Goal: Task Accomplishment & Management: Manage account settings

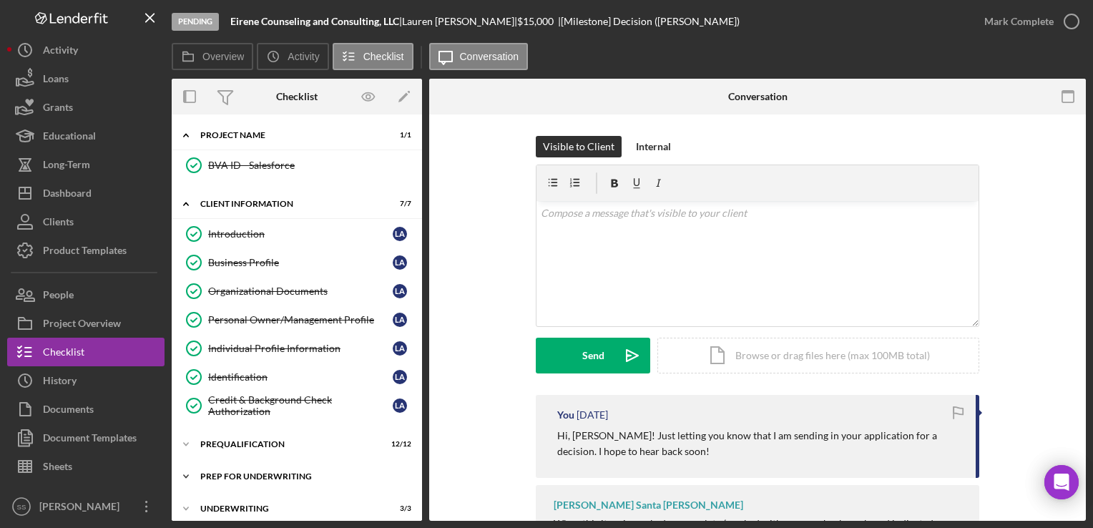
scroll to position [66, 0]
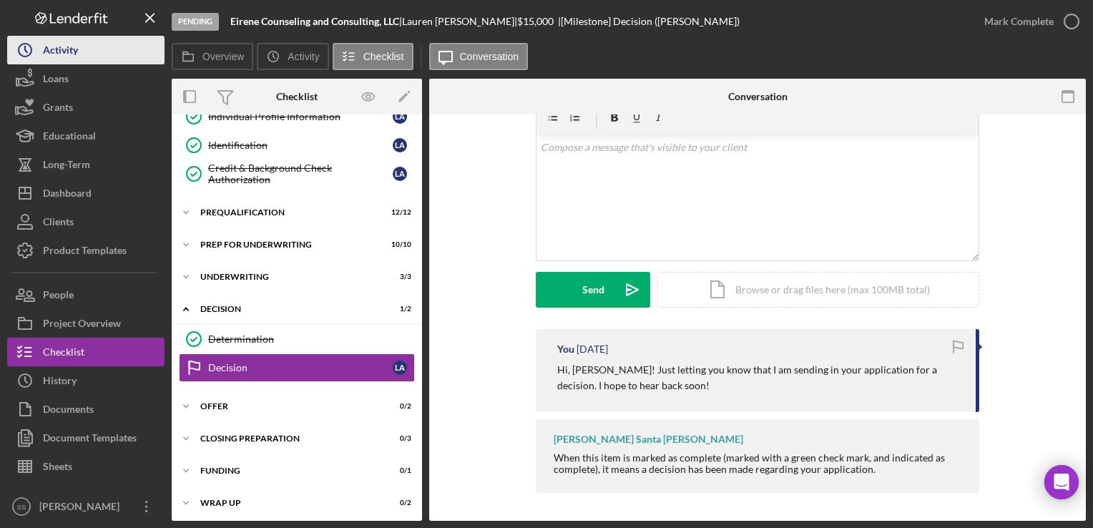
click at [57, 43] on div "Activity" at bounding box center [60, 52] width 35 height 32
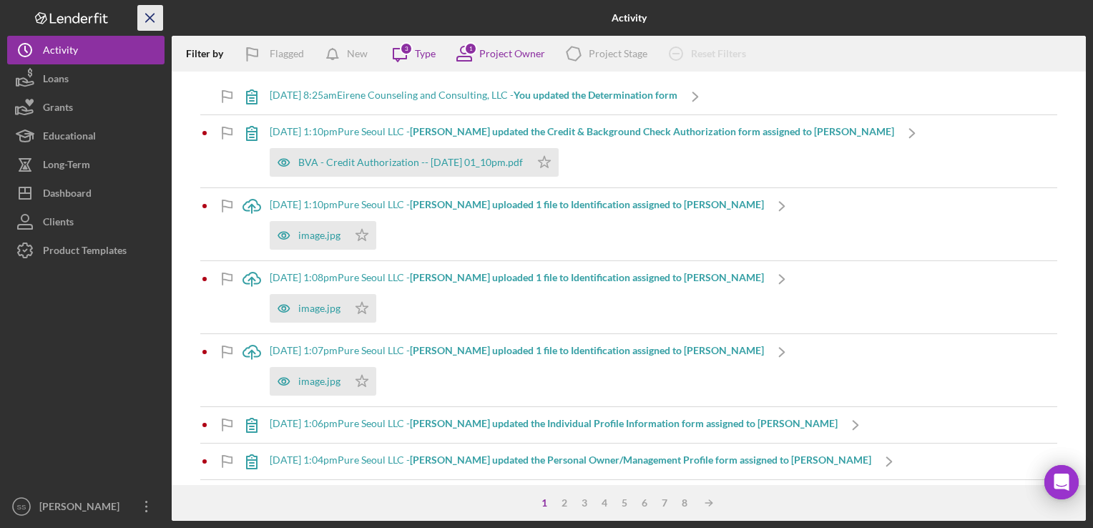
click at [154, 11] on icon "Icon/Menu Close" at bounding box center [150, 18] width 32 height 32
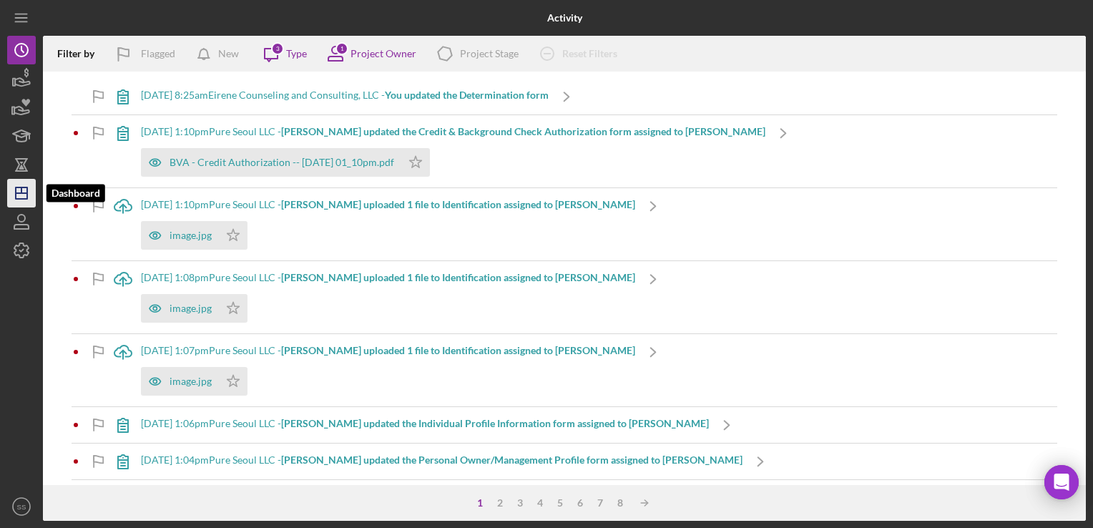
click at [18, 190] on icon "Icon/Dashboard" at bounding box center [22, 193] width 36 height 36
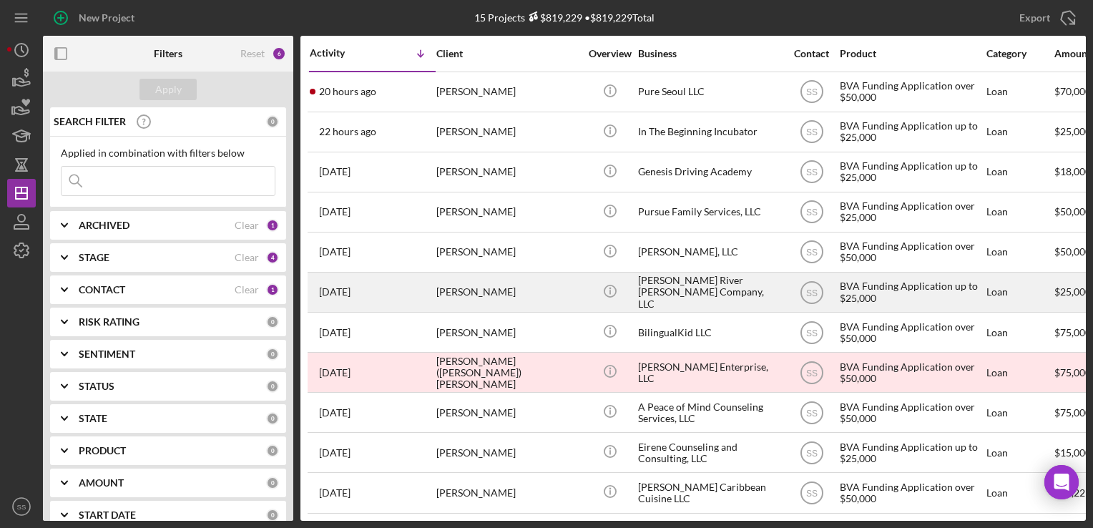
click at [495, 308] on div "[PERSON_NAME]" at bounding box center [507, 292] width 143 height 38
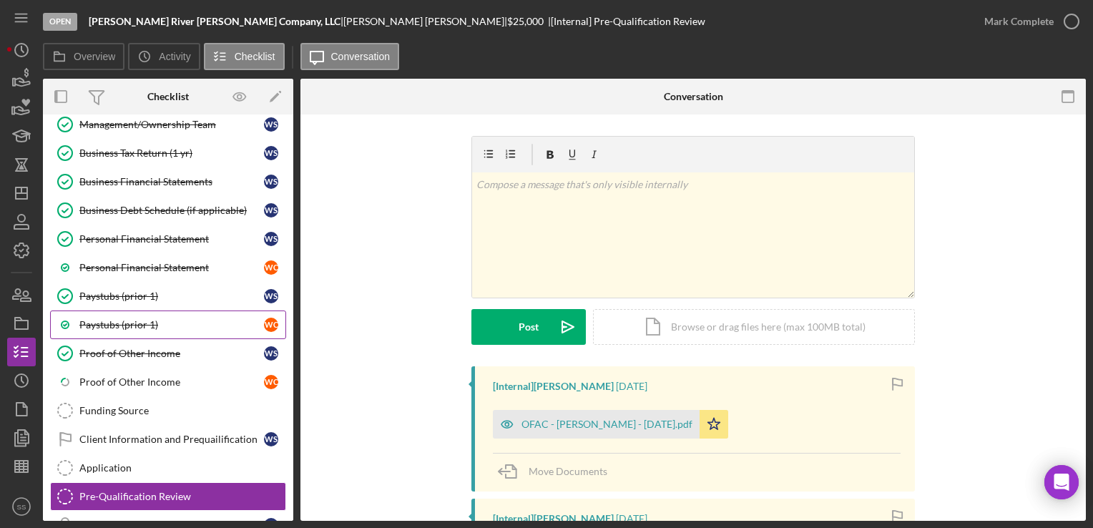
scroll to position [162, 0]
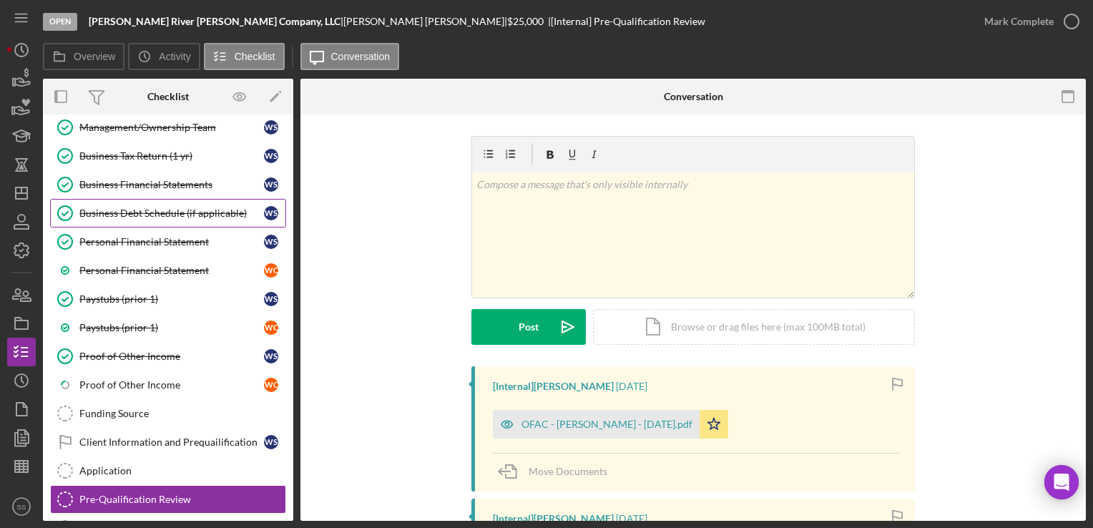
click at [171, 207] on div "Business Debt Schedule (if applicable)" at bounding box center [171, 212] width 185 height 11
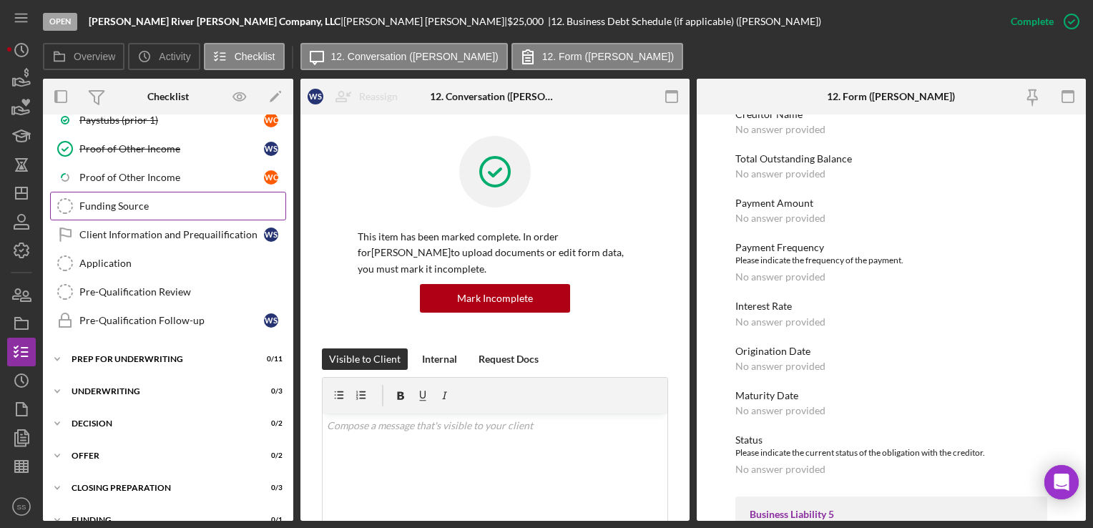
scroll to position [369, 0]
click at [185, 184] on link "Icon/Checklist Item Sub Partial Proof of Other Income W C" at bounding box center [168, 178] width 236 height 29
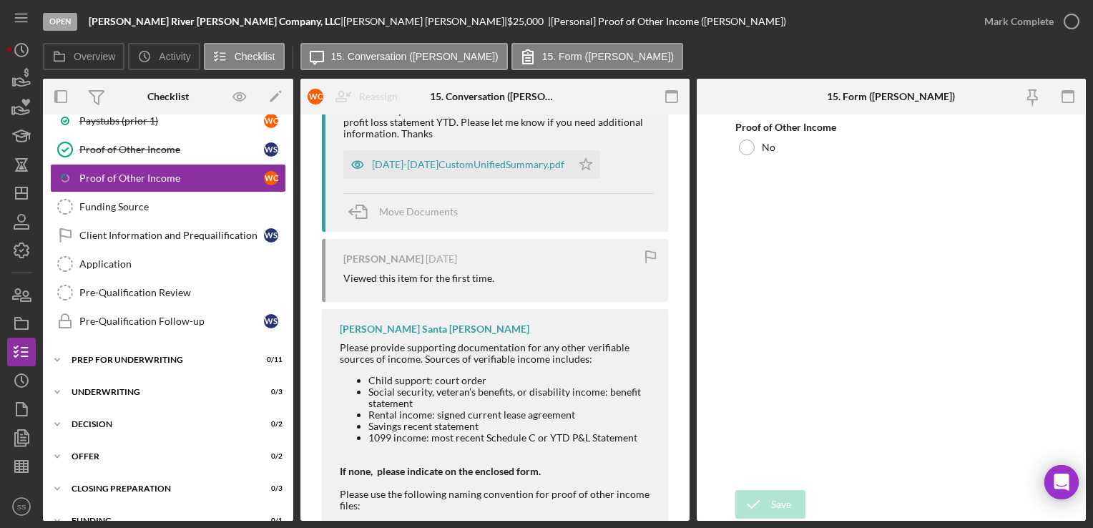
scroll to position [328, 0]
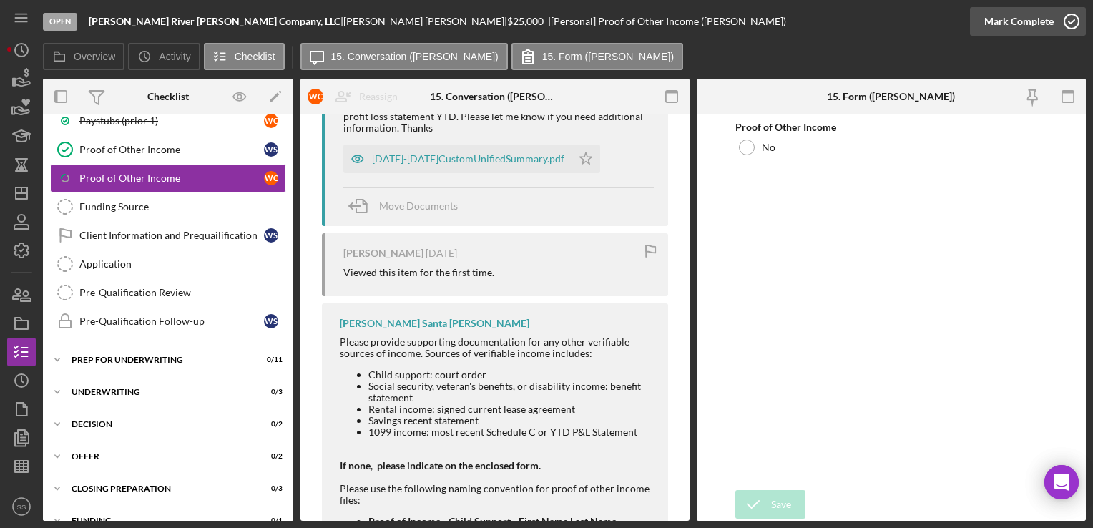
click at [1065, 13] on icon "button" at bounding box center [1071, 22] width 36 height 36
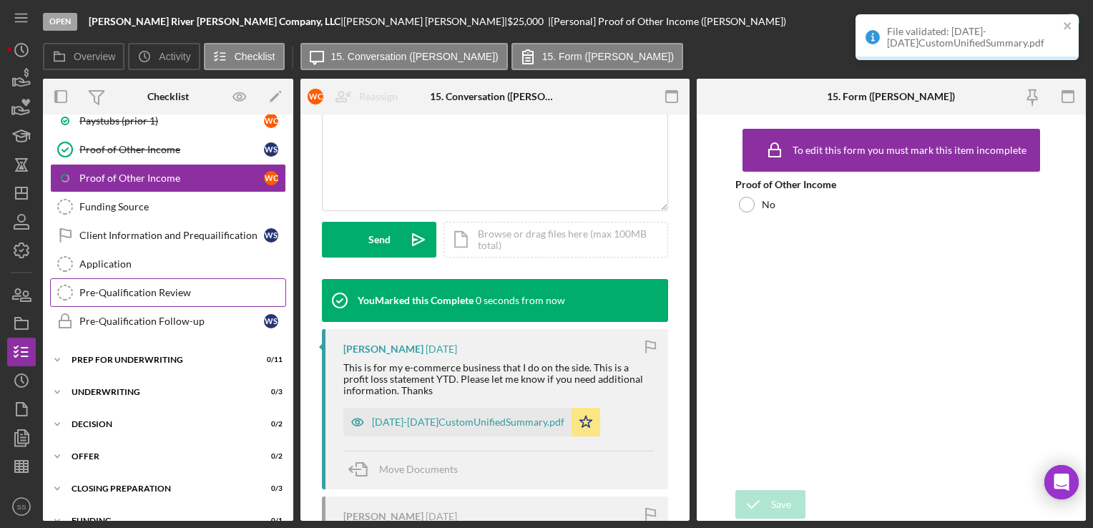
scroll to position [591, 0]
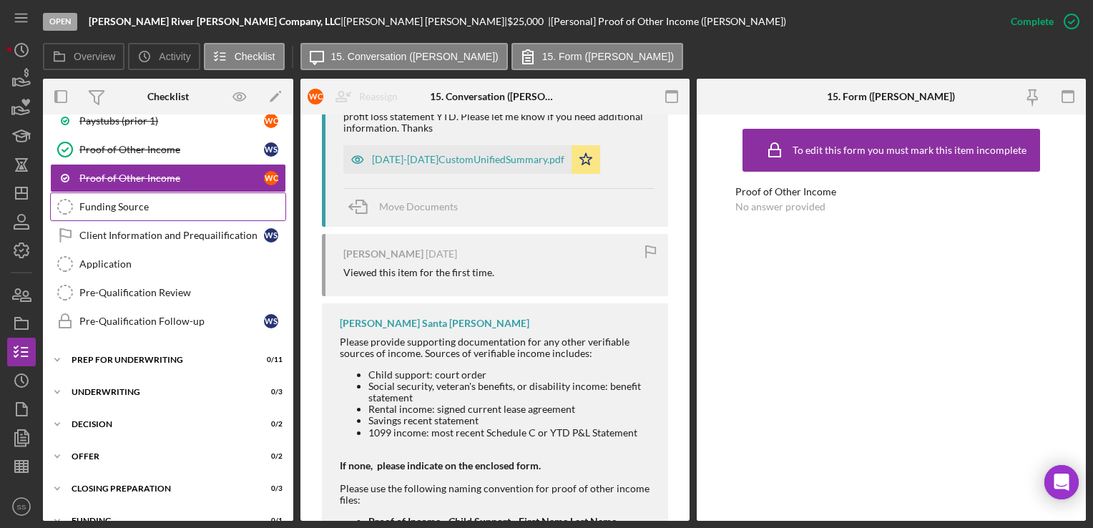
click at [154, 207] on div "Funding Source" at bounding box center [182, 206] width 206 height 11
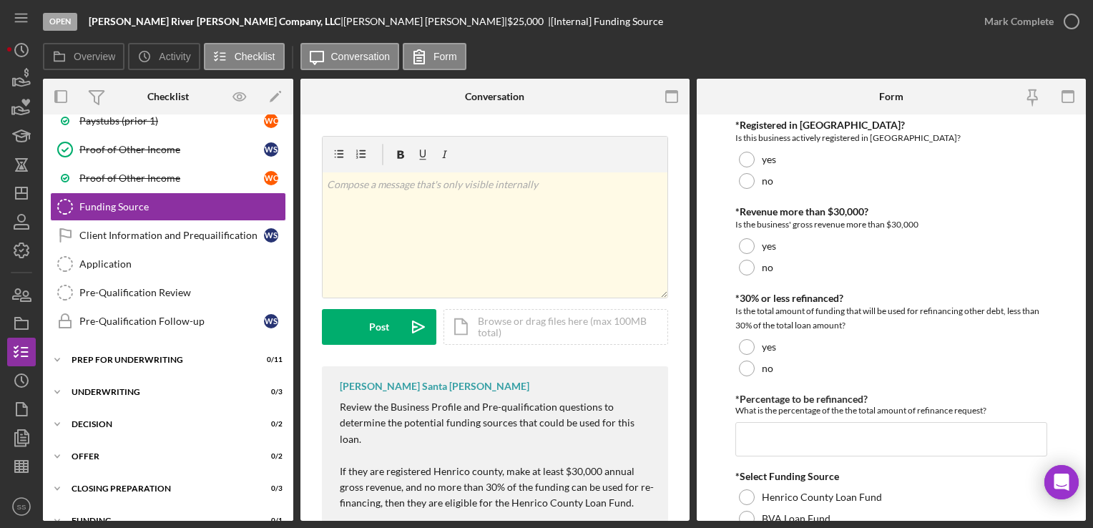
scroll to position [1, 0]
click at [749, 182] on div at bounding box center [747, 182] width 16 height 16
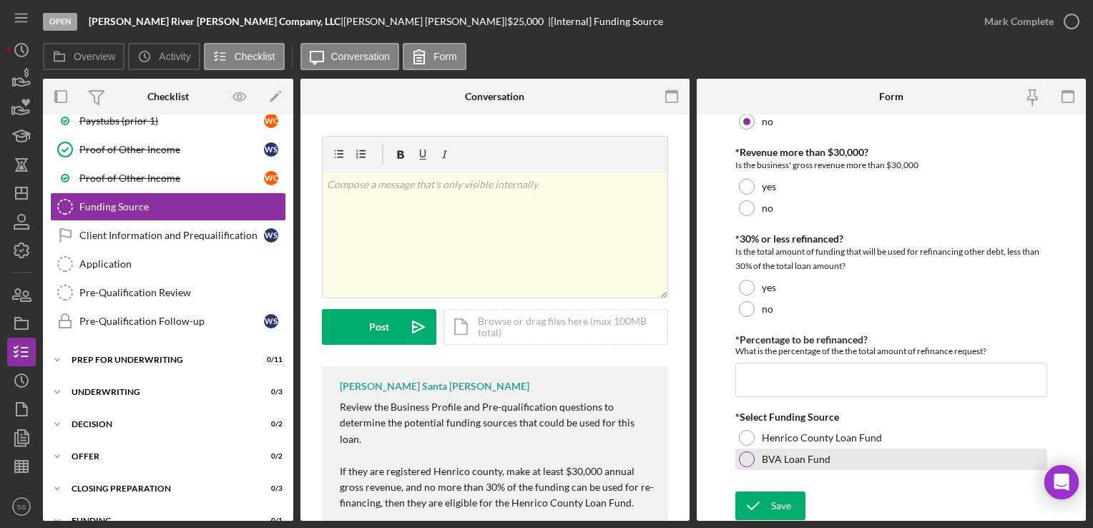
click at [744, 456] on div at bounding box center [747, 459] width 16 height 16
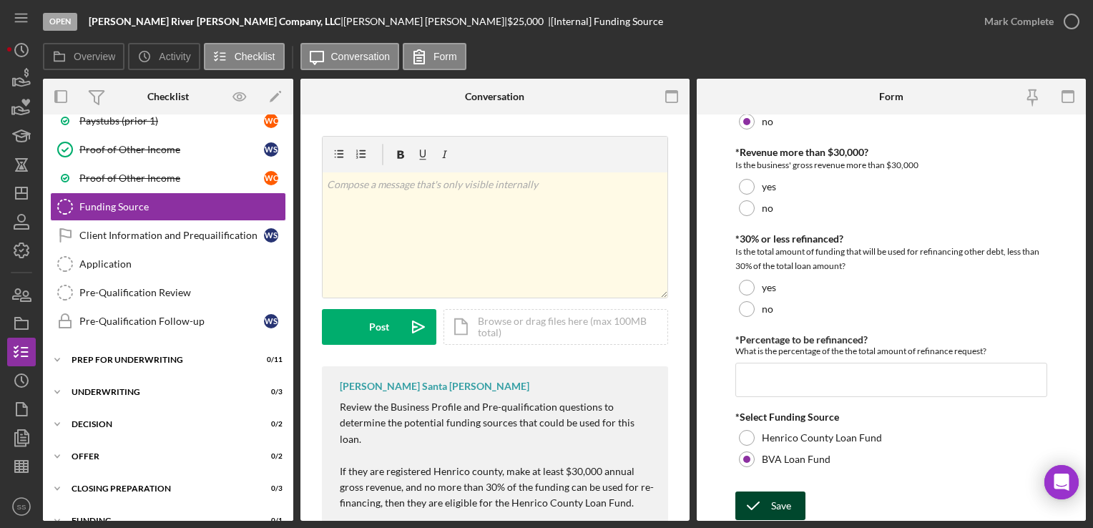
click at [769, 491] on icon "submit" at bounding box center [753, 506] width 36 height 36
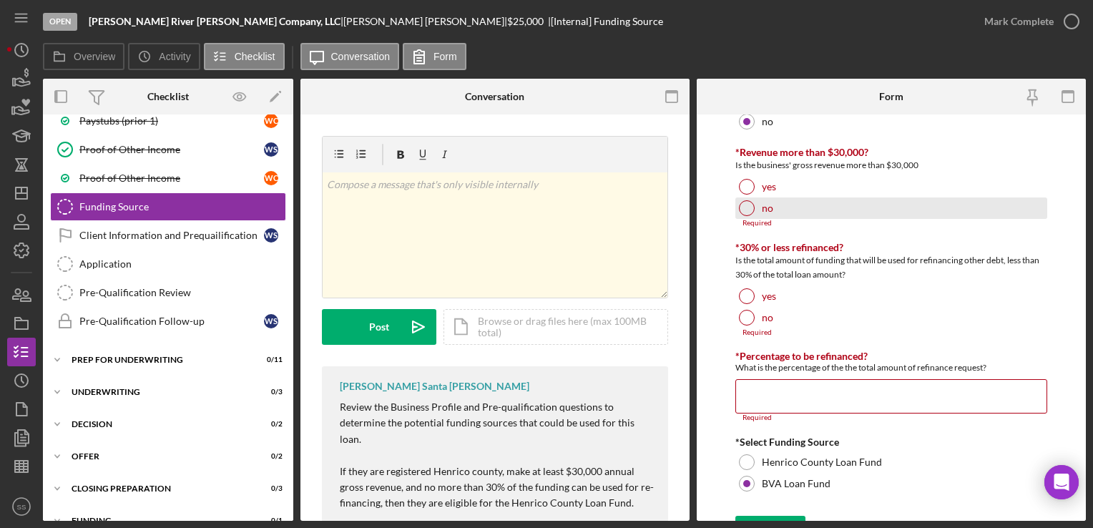
scroll to position [0, 0]
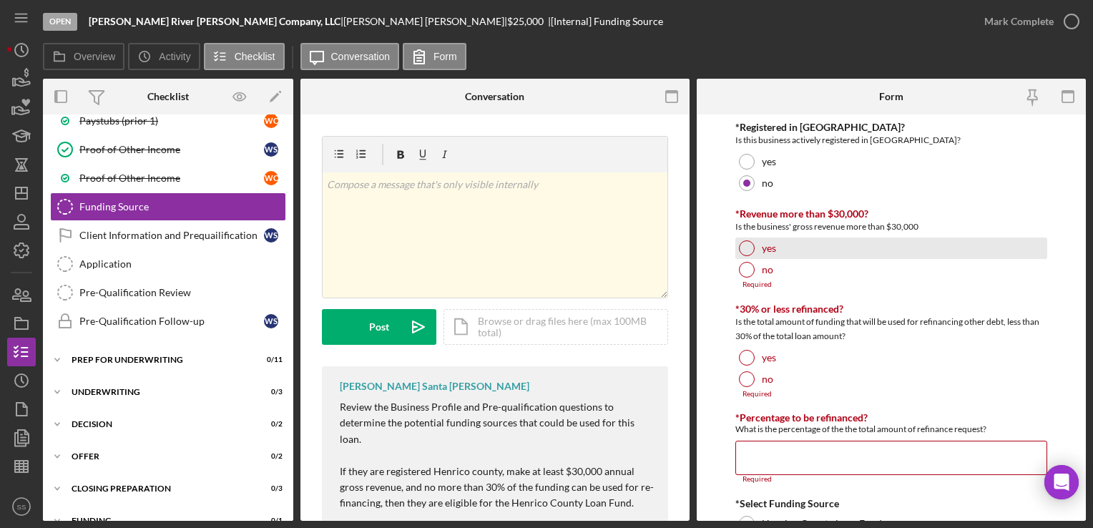
click at [749, 250] on div at bounding box center [747, 248] width 16 height 16
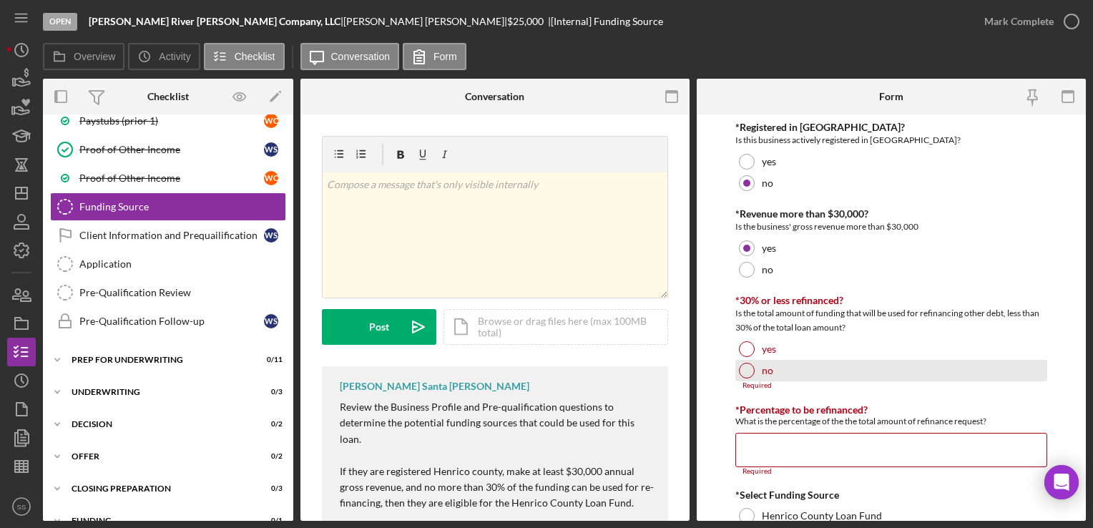
click at [747, 363] on div at bounding box center [747, 371] width 16 height 16
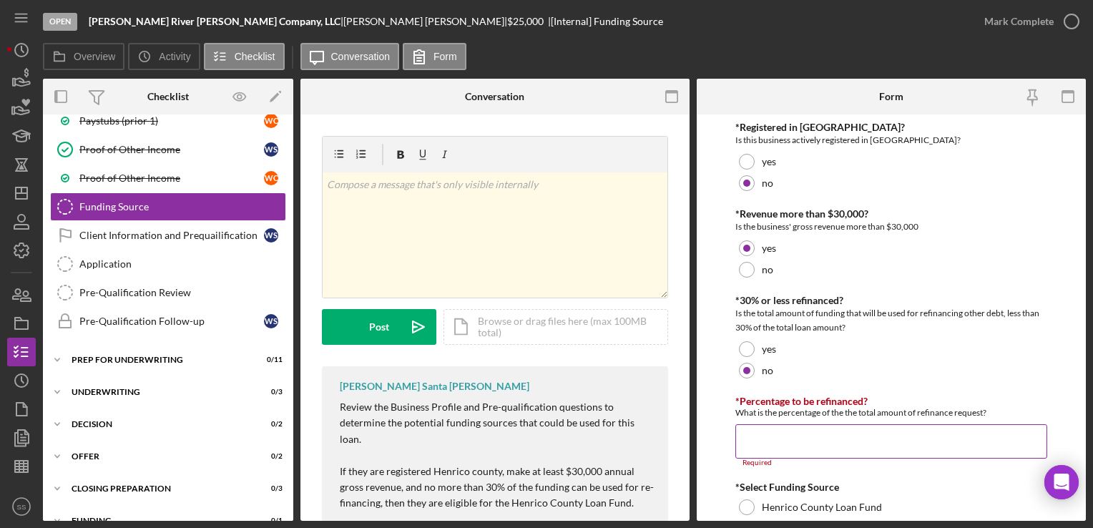
click at [759, 448] on input "*Percentage to be refinanced?" at bounding box center [890, 441] width 311 height 34
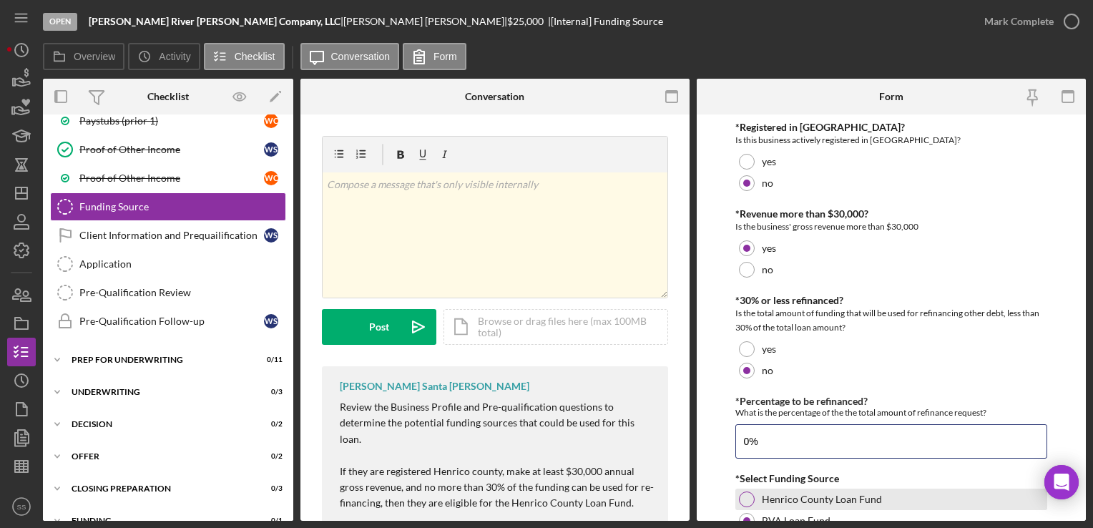
scroll to position [62, 0]
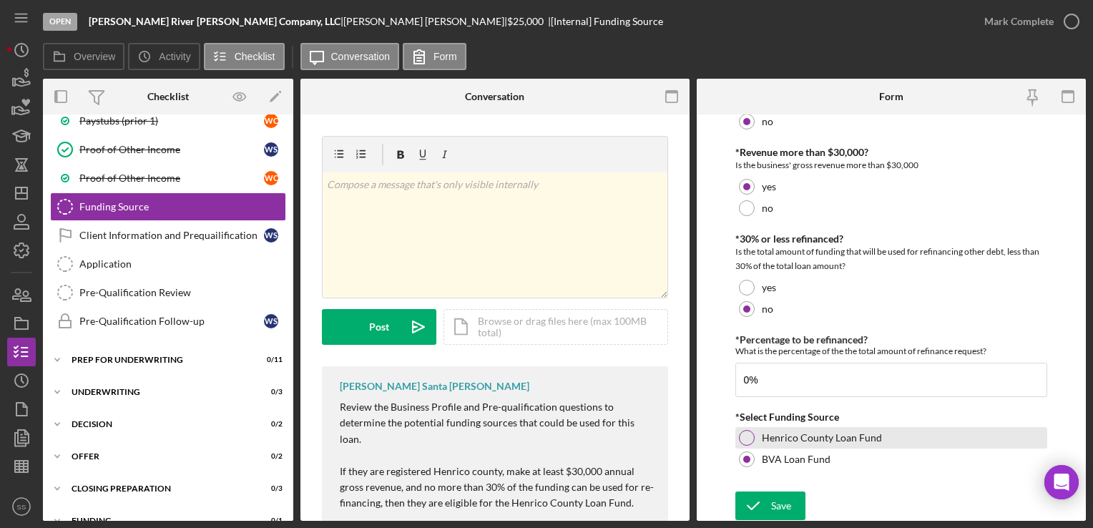
type input "0.00000%"
click at [764, 496] on icon "submit" at bounding box center [753, 506] width 36 height 36
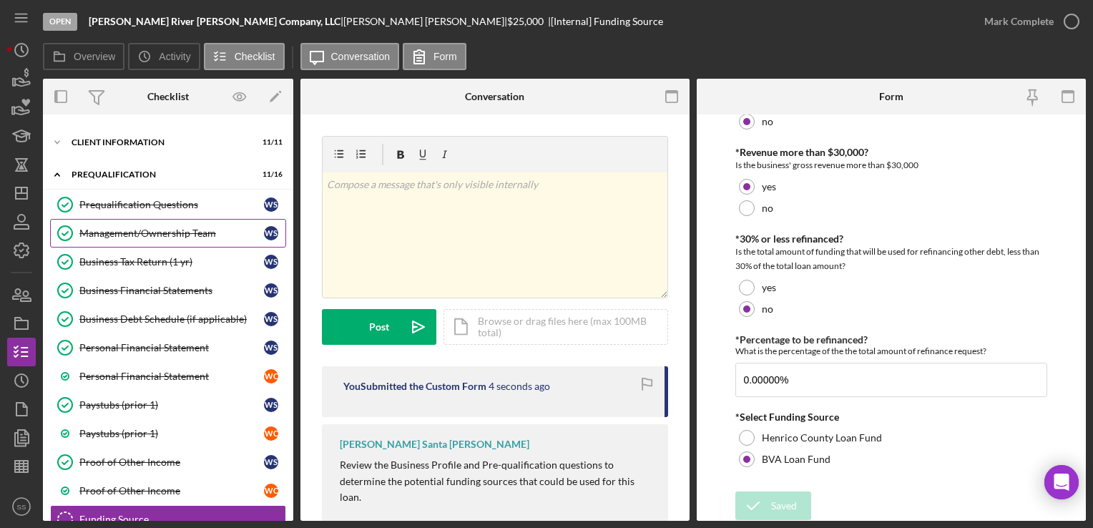
scroll to position [57, 0]
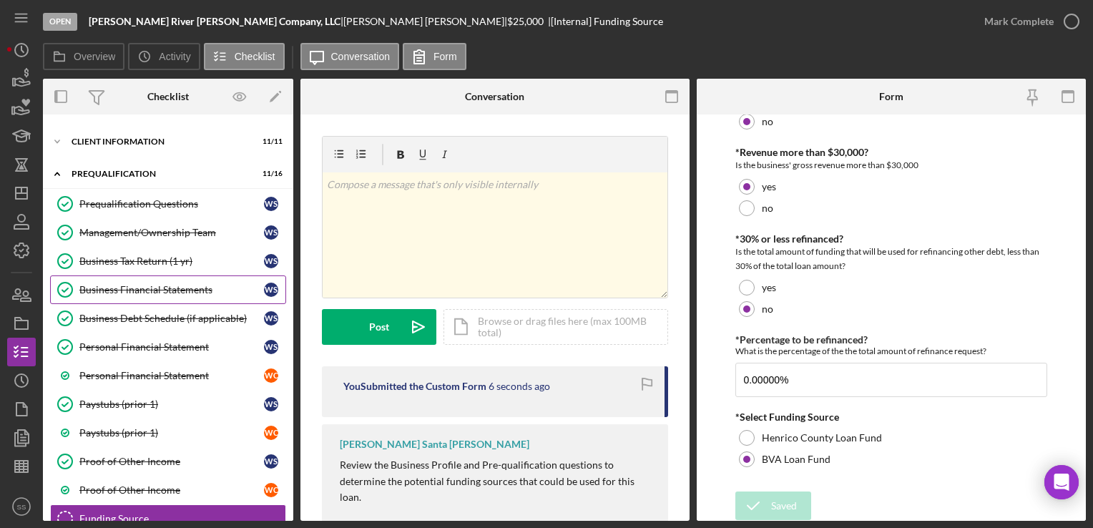
click at [112, 284] on div "Business Financial Statements" at bounding box center [171, 289] width 185 height 11
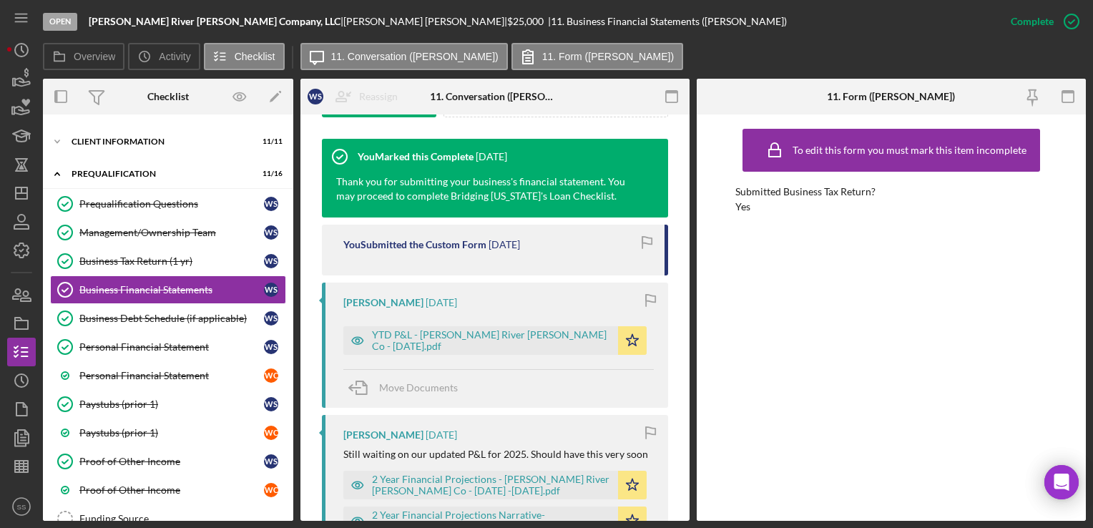
scroll to position [503, 0]
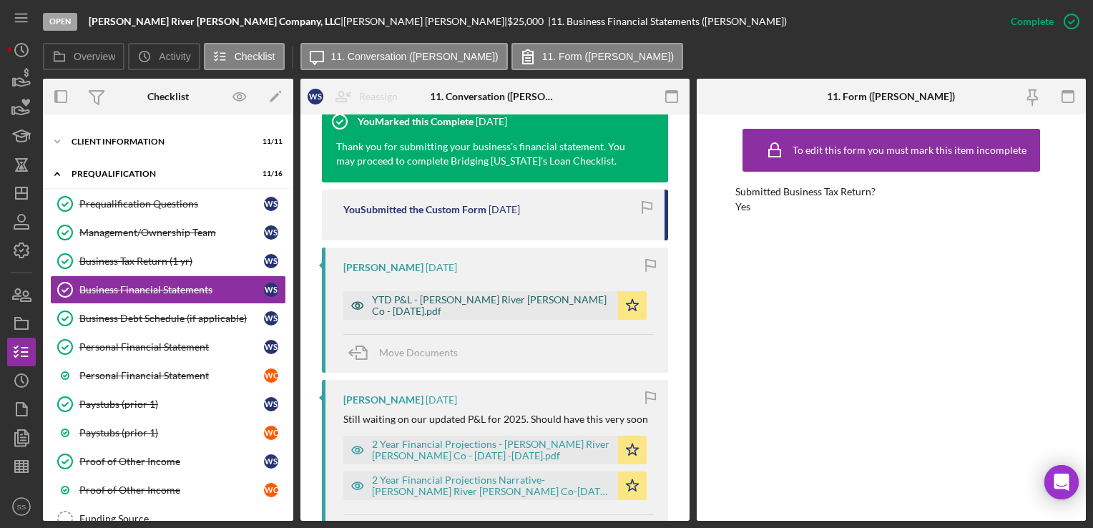
click at [490, 298] on div "YTD P&L - [PERSON_NAME] River [PERSON_NAME] Co - [DATE].pdf" at bounding box center [480, 305] width 275 height 29
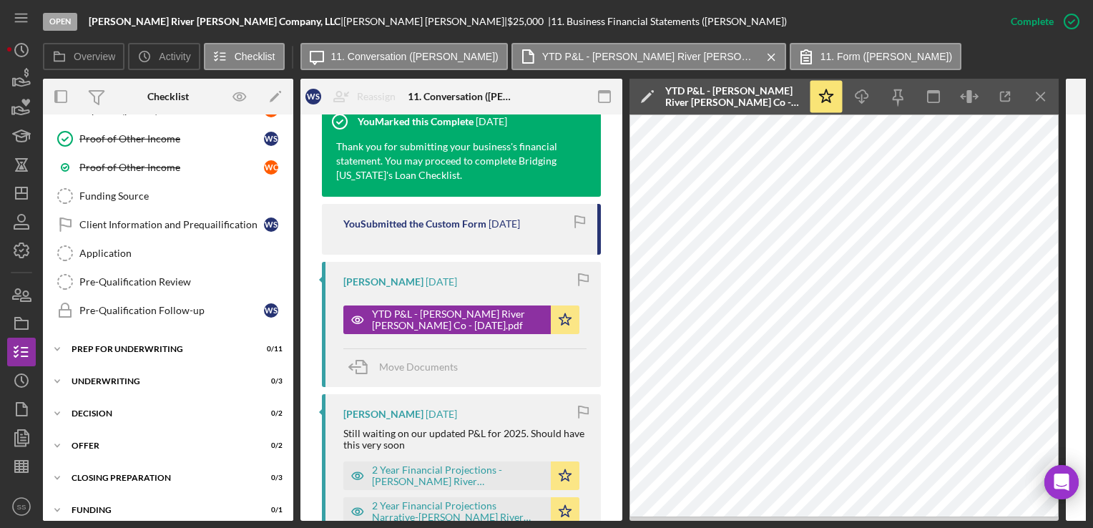
scroll to position [392, 0]
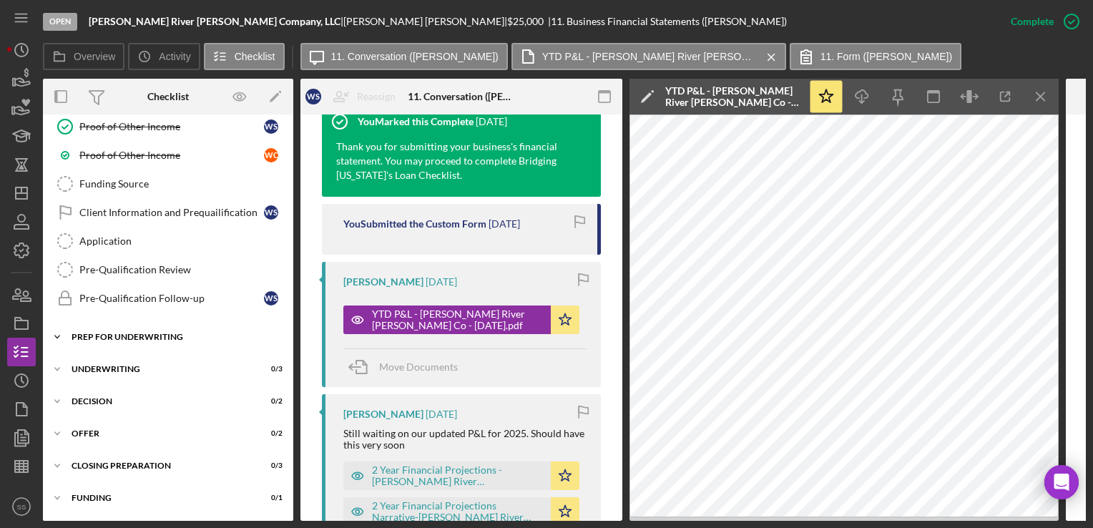
click at [115, 323] on div "Icon/Expander Prep for Underwriting 0 / 11" at bounding box center [168, 337] width 250 height 29
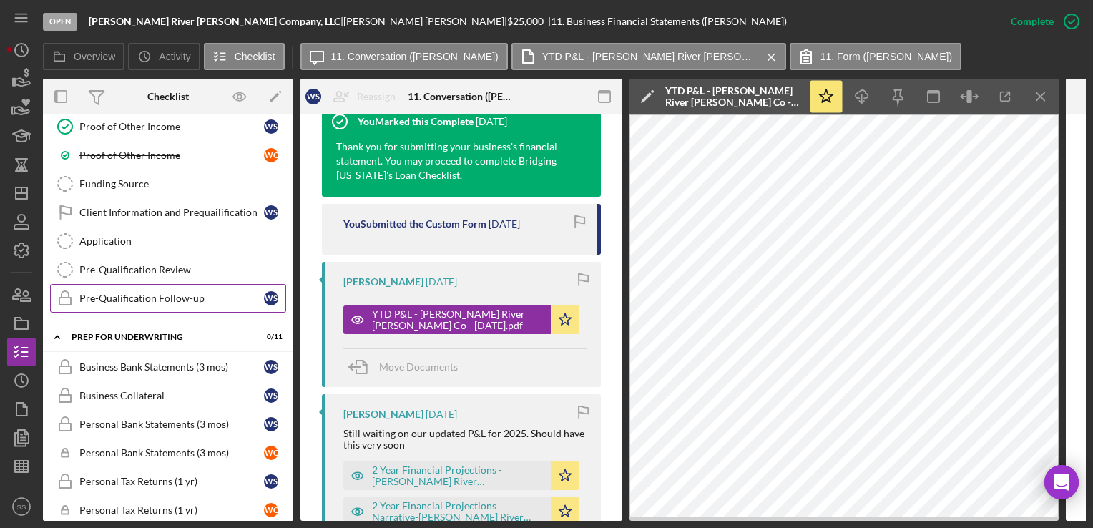
click at [175, 297] on div "Pre-Qualification Follow-up" at bounding box center [171, 297] width 185 height 11
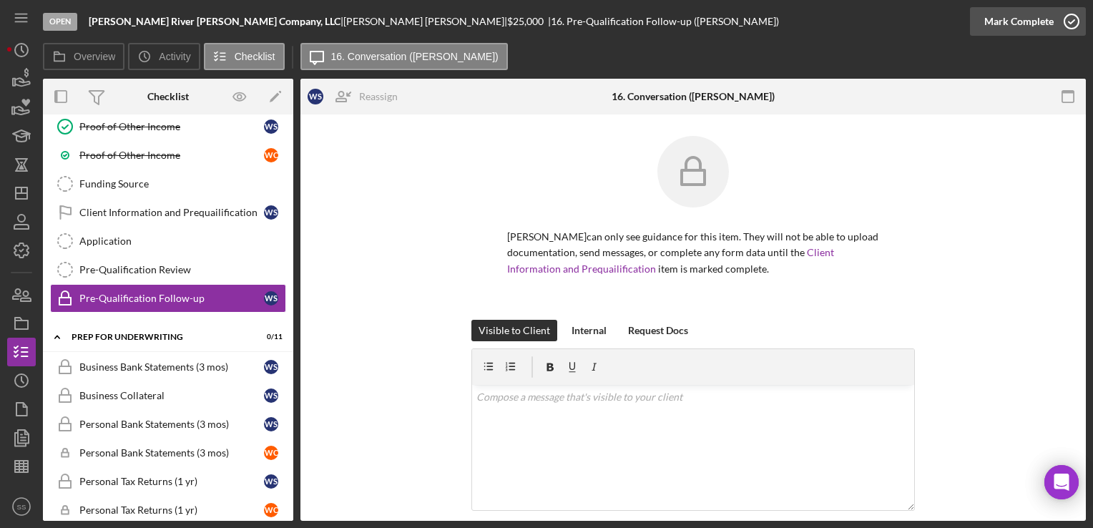
drag, startPoint x: 175, startPoint y: 297, endPoint x: 1065, endPoint y: 24, distance: 930.8
click at [1065, 24] on button "Mark Complete" at bounding box center [1028, 21] width 116 height 29
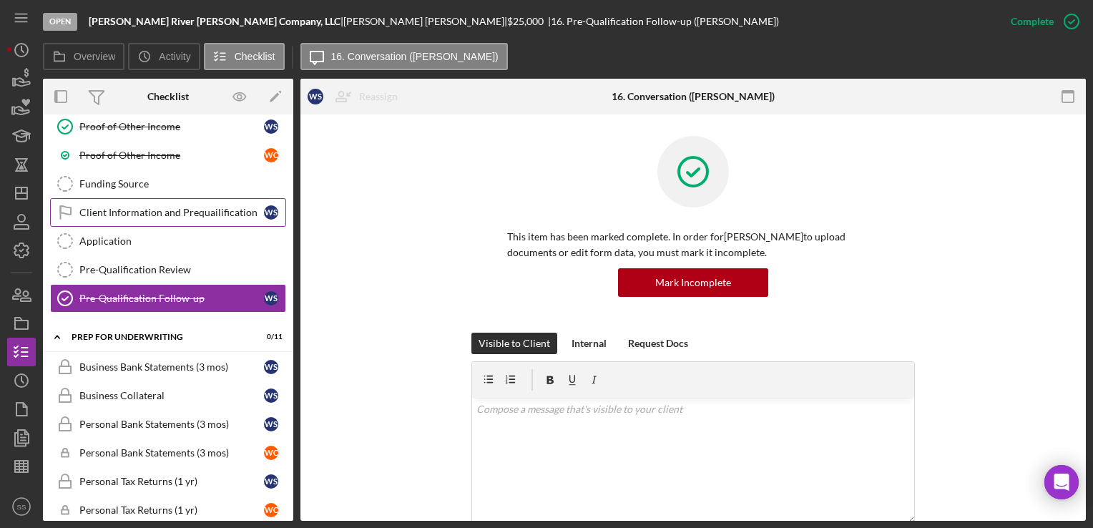
click at [219, 207] on div "Client Information and Prequailification" at bounding box center [171, 212] width 185 height 11
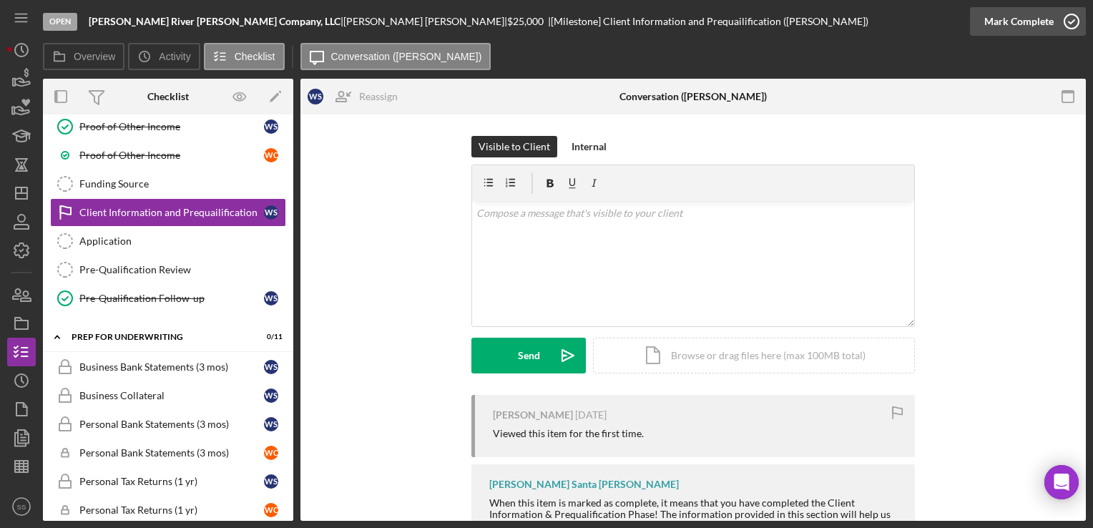
click at [1018, 16] on div "Mark Complete" at bounding box center [1018, 21] width 69 height 29
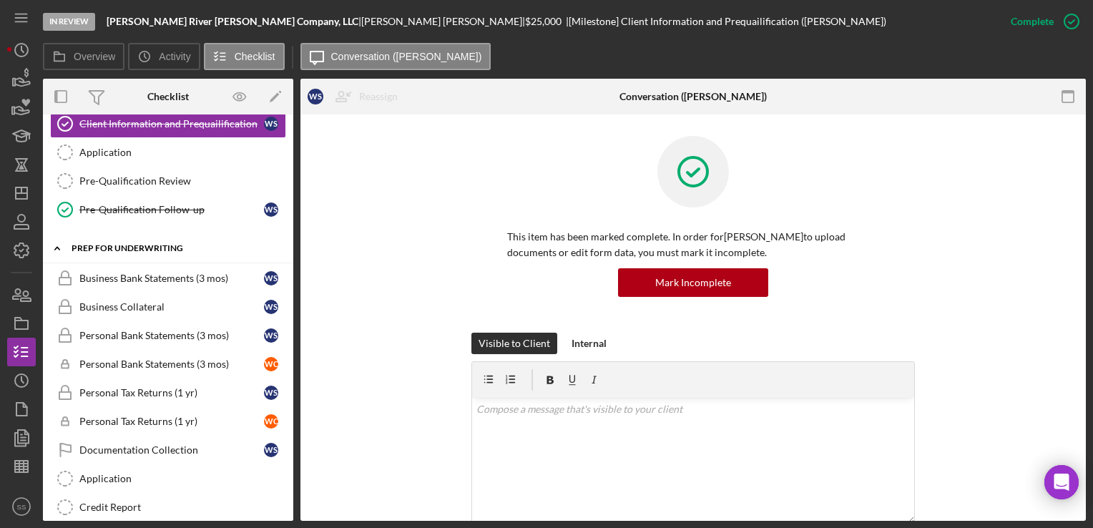
scroll to position [422, 0]
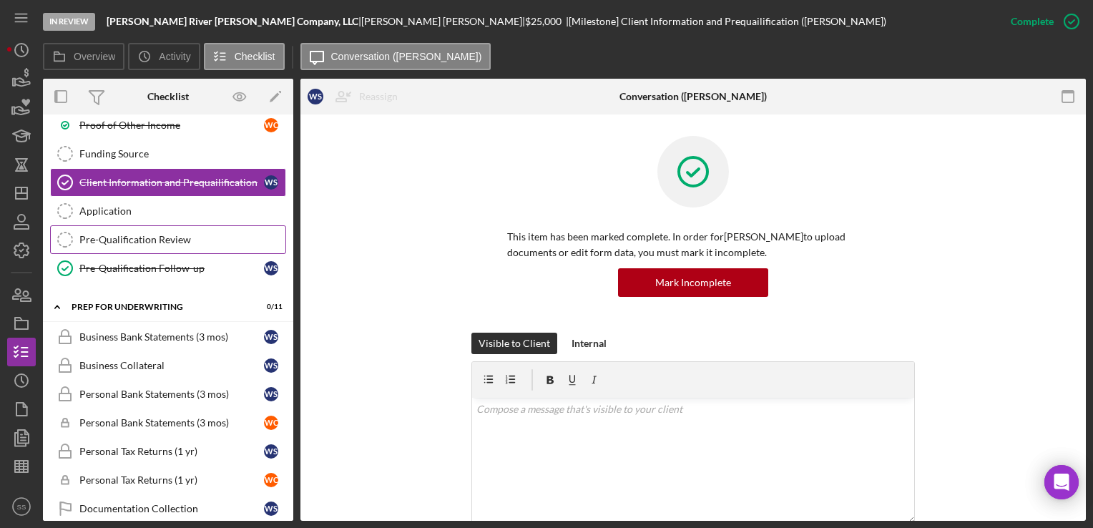
click at [164, 239] on div "Pre-Qualification Review" at bounding box center [182, 239] width 206 height 11
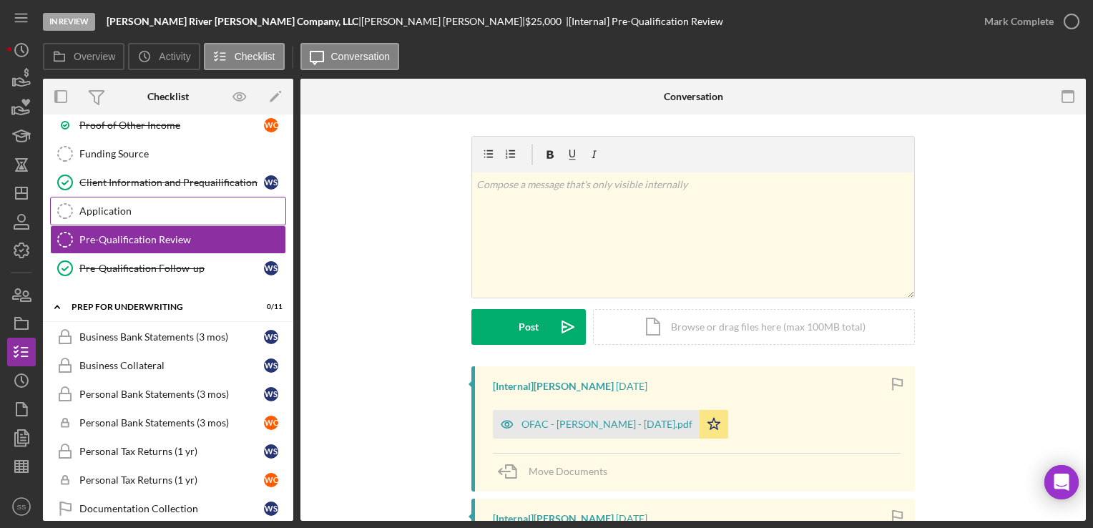
click at [143, 211] on div "Application" at bounding box center [182, 210] width 206 height 11
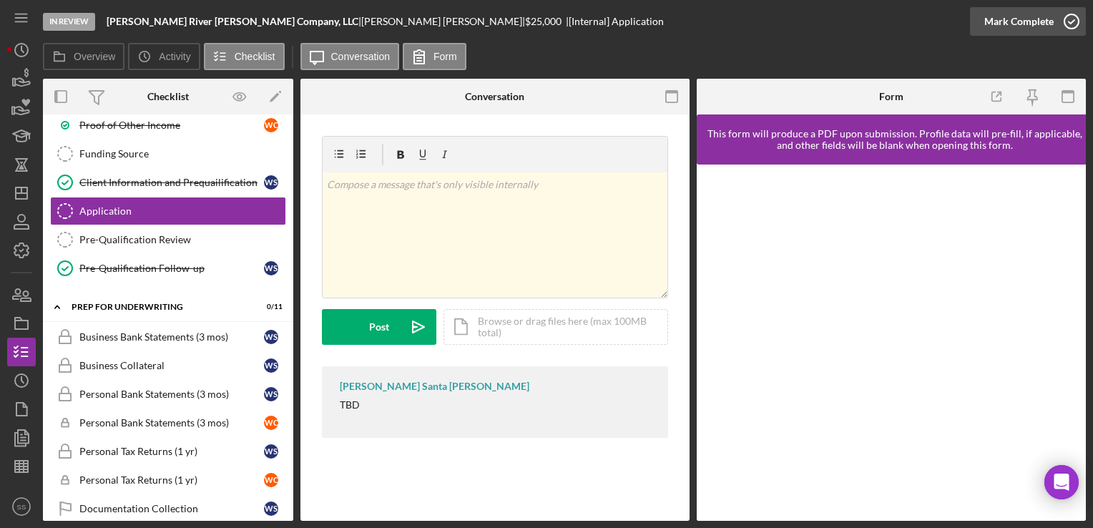
click at [1066, 21] on icon "button" at bounding box center [1071, 22] width 36 height 36
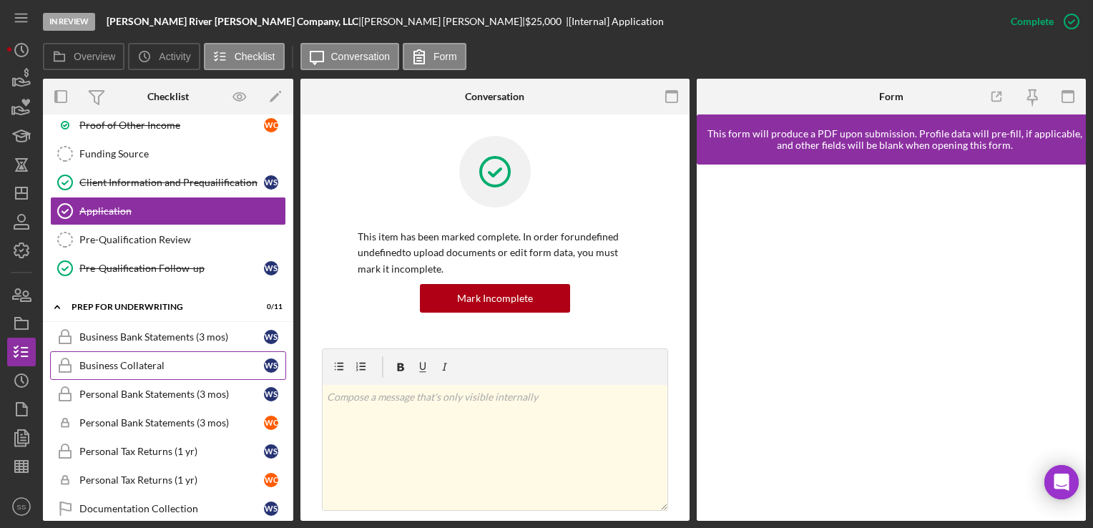
scroll to position [360, 0]
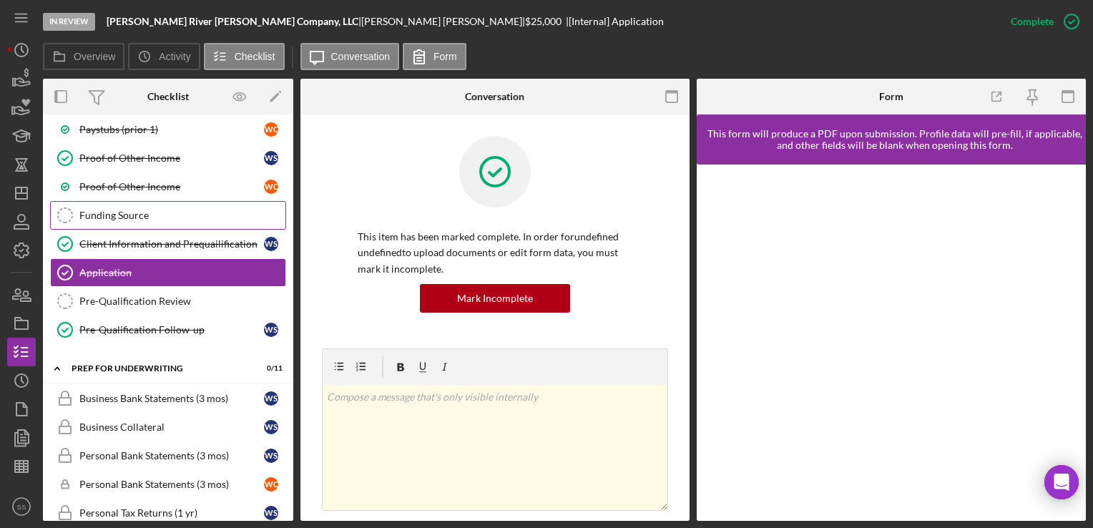
click at [118, 205] on link "Funding Source Funding Source" at bounding box center [168, 215] width 236 height 29
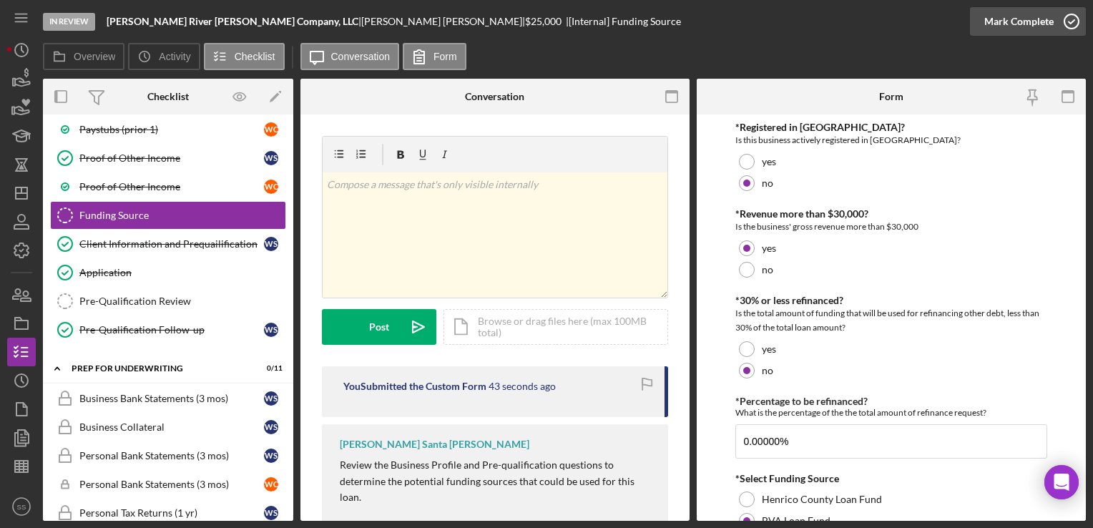
click at [1038, 23] on div "Mark Complete" at bounding box center [1018, 21] width 69 height 29
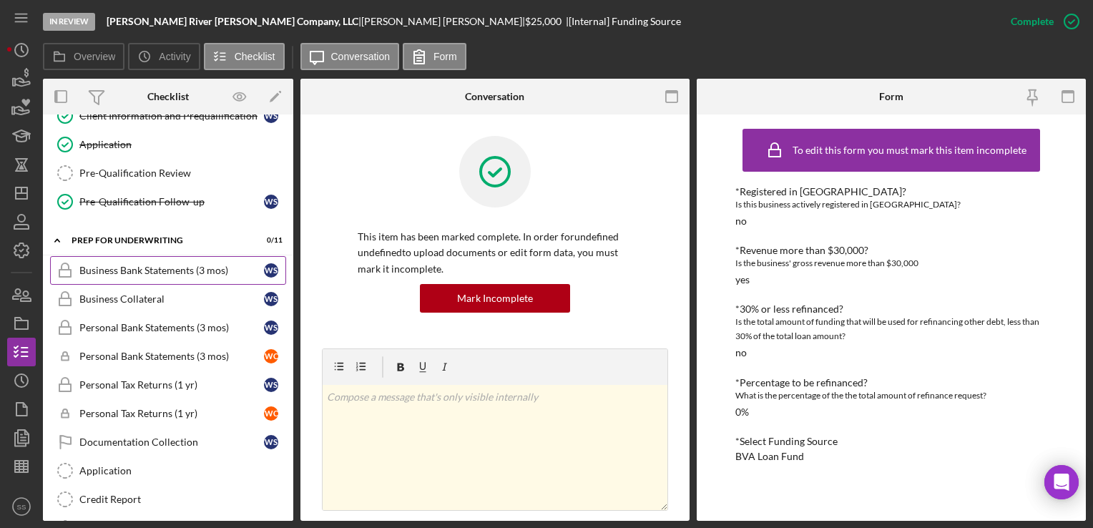
scroll to position [489, 0]
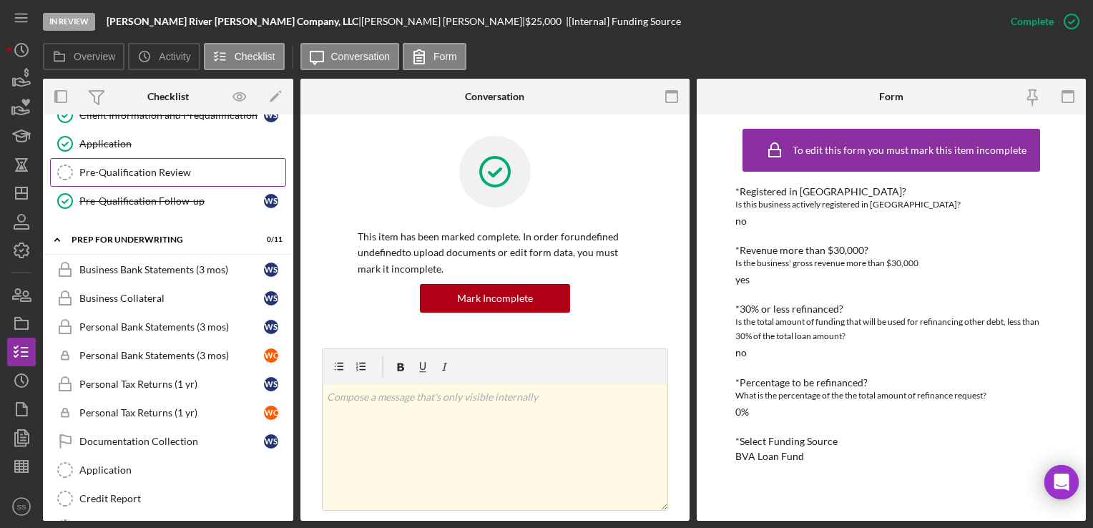
click at [202, 167] on div "Pre-Qualification Review" at bounding box center [182, 172] width 206 height 11
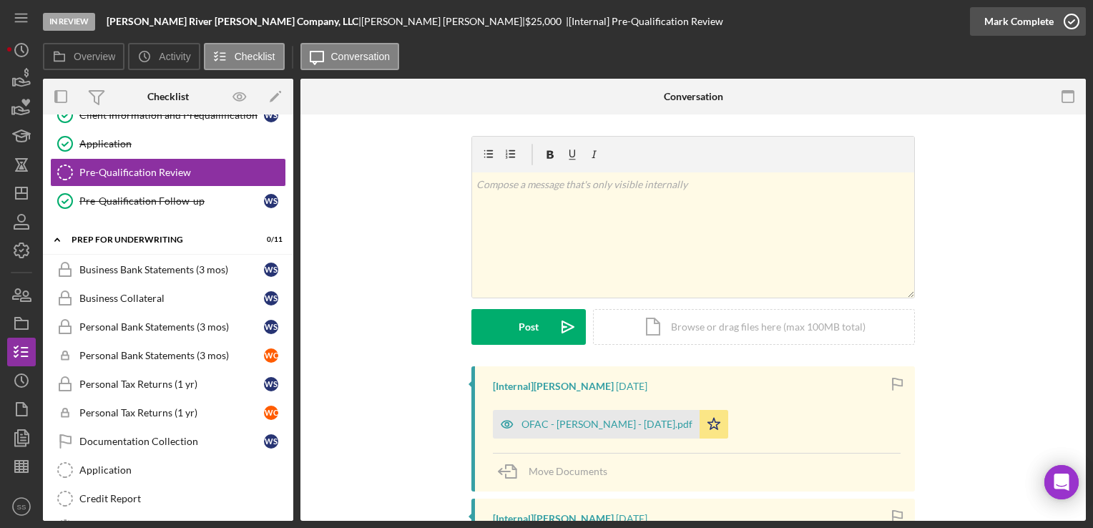
click at [1053, 23] on icon "button" at bounding box center [1071, 22] width 36 height 36
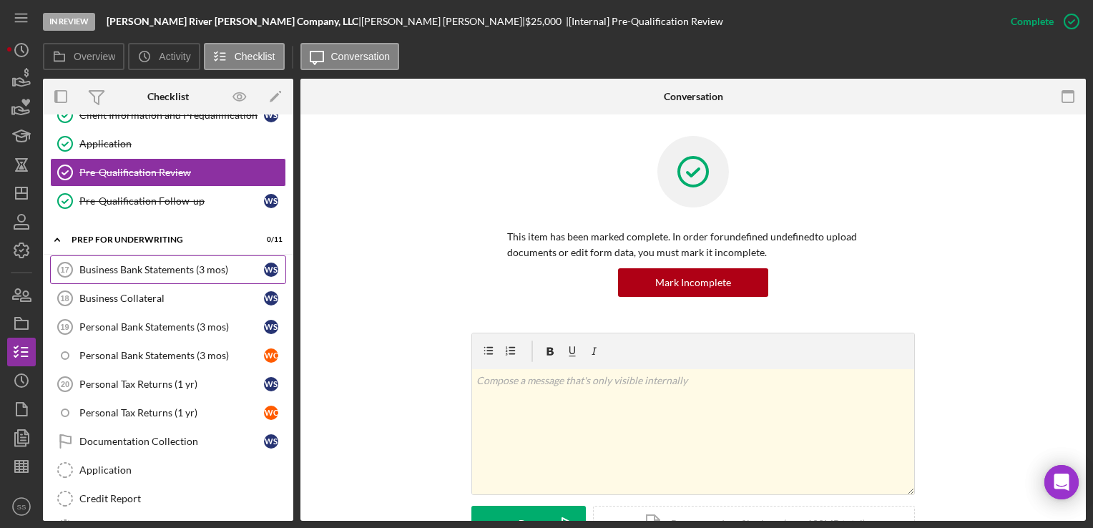
click at [146, 264] on div "Business Bank Statements (3 mos)" at bounding box center [171, 269] width 185 height 11
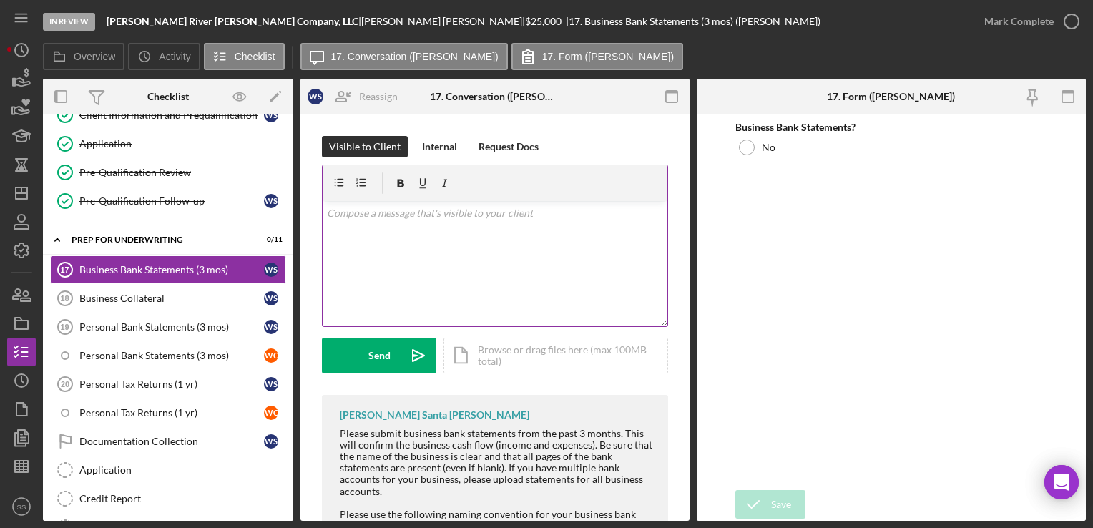
click at [383, 262] on div "v Color teal Color pink Remove color Add row above Add row below Add column bef…" at bounding box center [495, 263] width 345 height 125
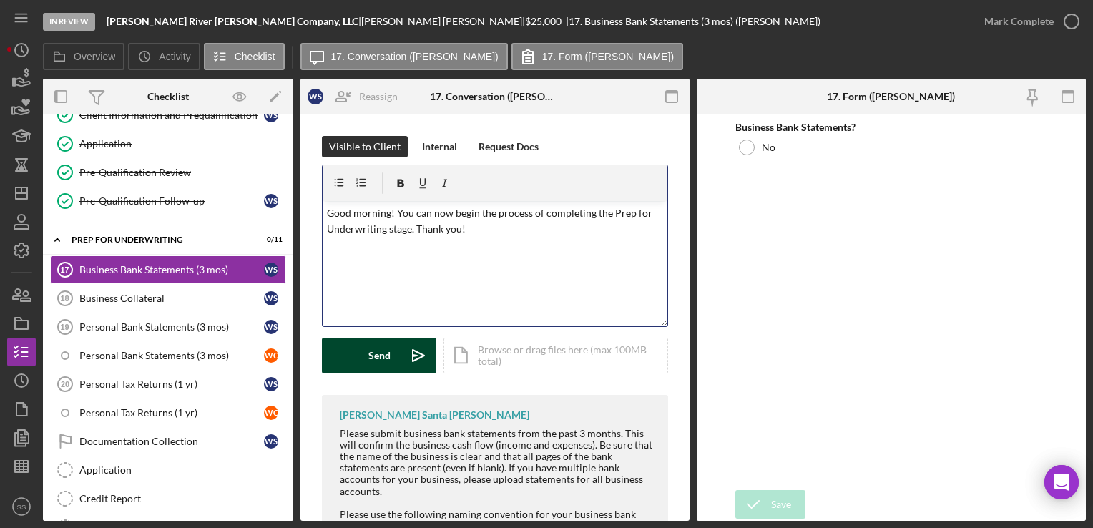
click at [396, 359] on button "Send Icon/icon-invite-send" at bounding box center [379, 356] width 114 height 36
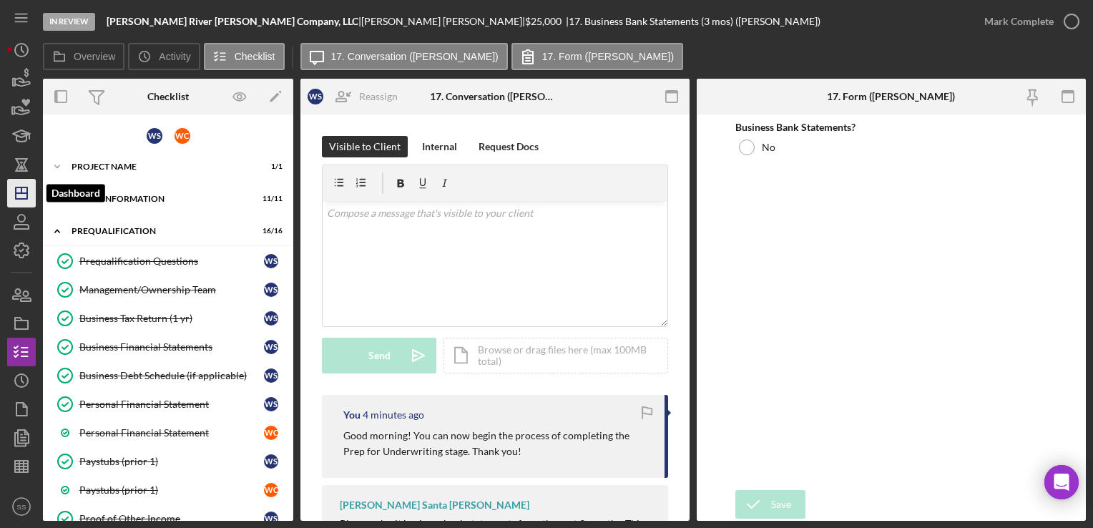
click at [12, 192] on icon "Icon/Dashboard" at bounding box center [22, 193] width 36 height 36
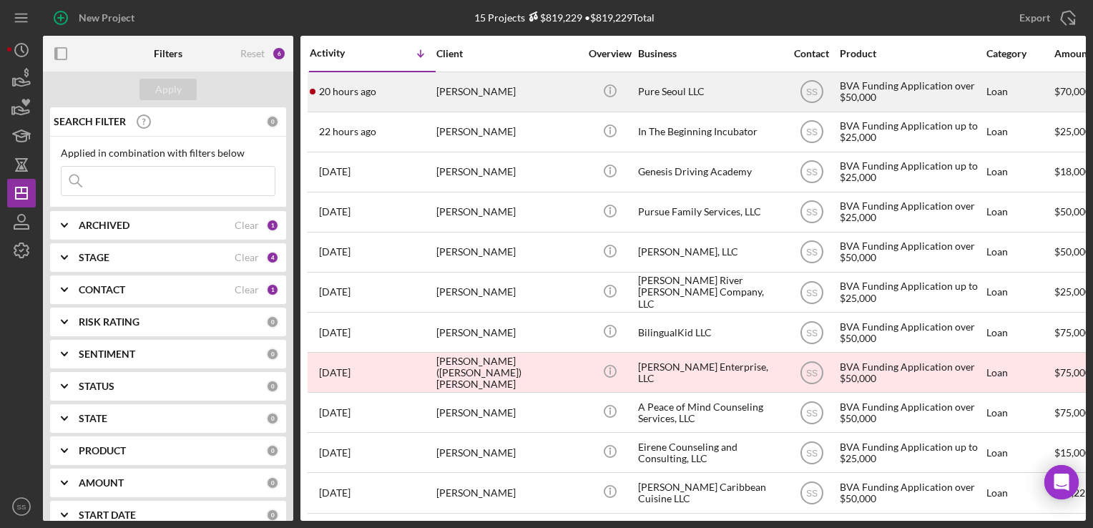
click at [427, 74] on div "20 hours ago [PERSON_NAME]" at bounding box center [372, 92] width 125 height 38
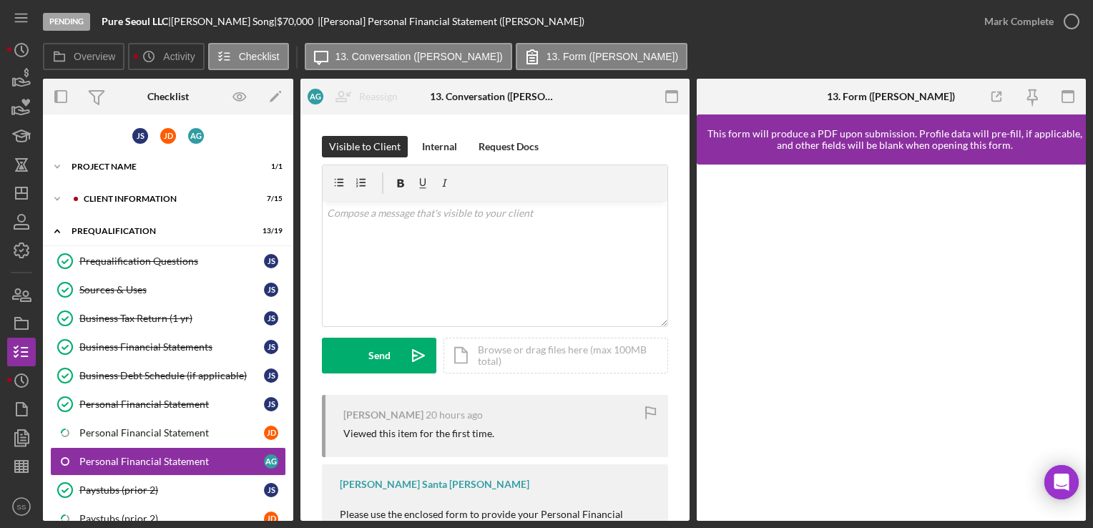
click at [94, 157] on div "Icon/Expander Project Name 1 / 1" at bounding box center [168, 166] width 250 height 29
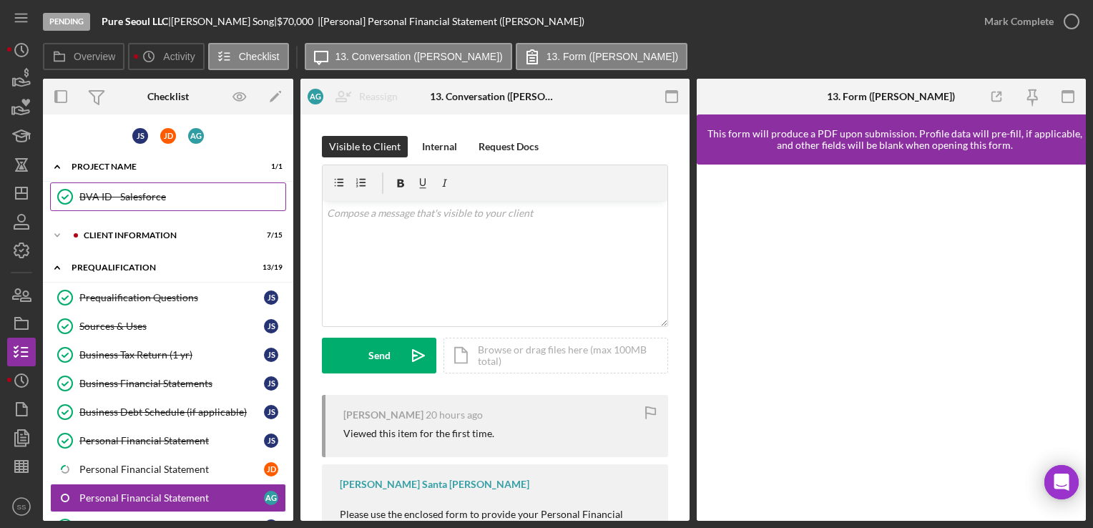
click at [142, 199] on div "BVA ID - Salesforce" at bounding box center [182, 196] width 206 height 11
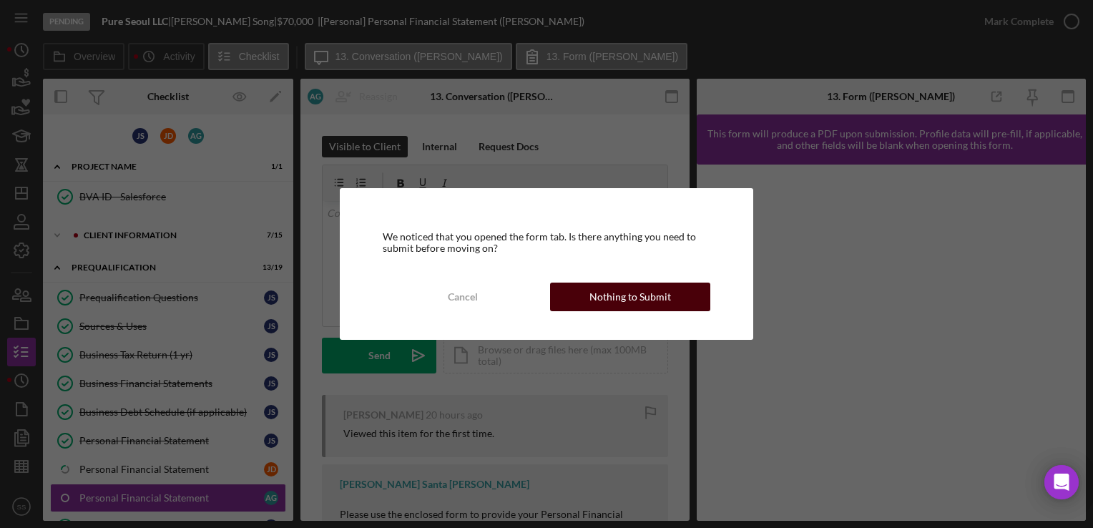
click at [641, 293] on div "Nothing to Submit" at bounding box center [630, 296] width 82 height 29
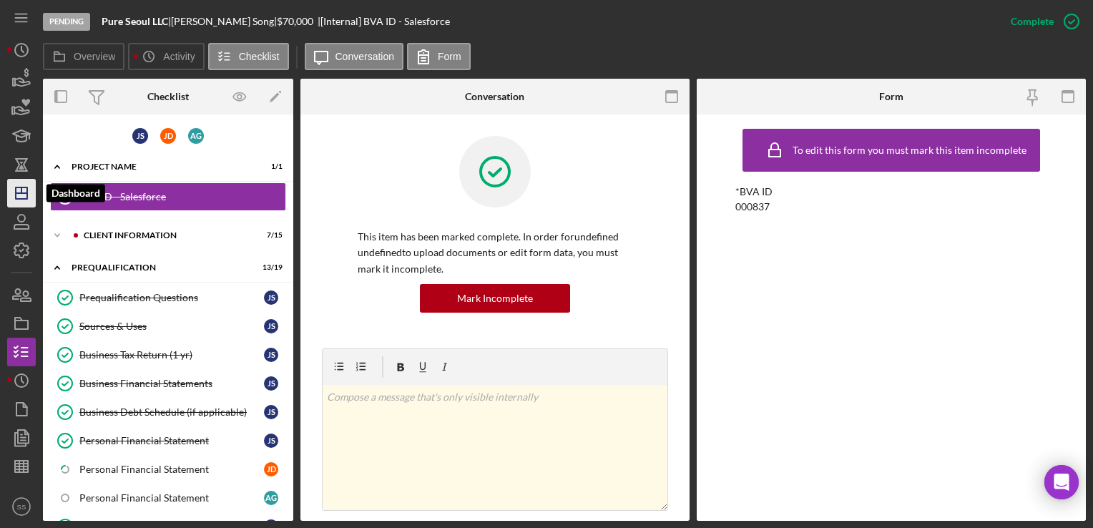
click at [26, 193] on line "button" at bounding box center [21, 193] width 11 height 0
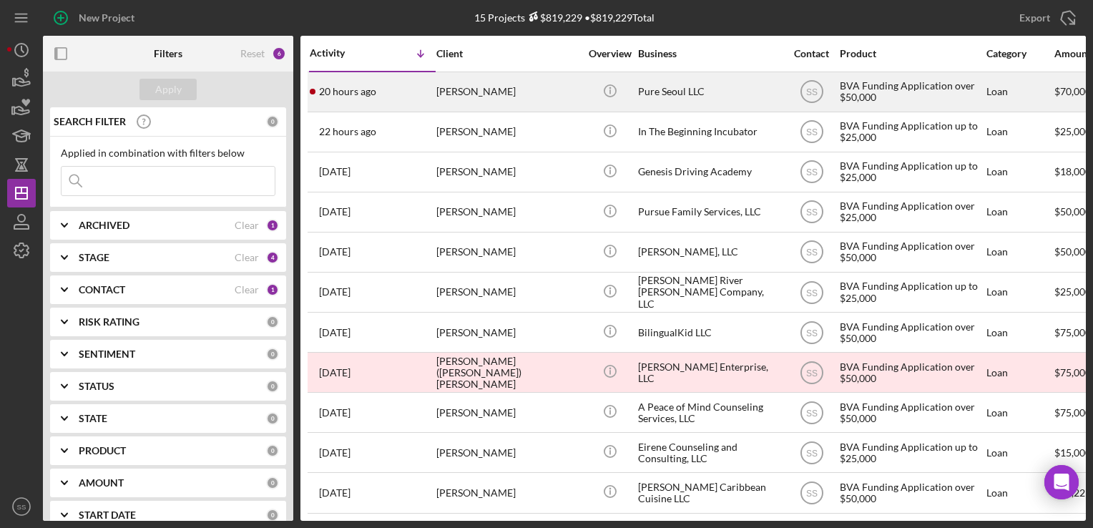
drag, startPoint x: 466, startPoint y: 89, endPoint x: 410, endPoint y: 95, distance: 56.9
click at [410, 95] on div "20 hours ago [PERSON_NAME]" at bounding box center [372, 92] width 125 height 38
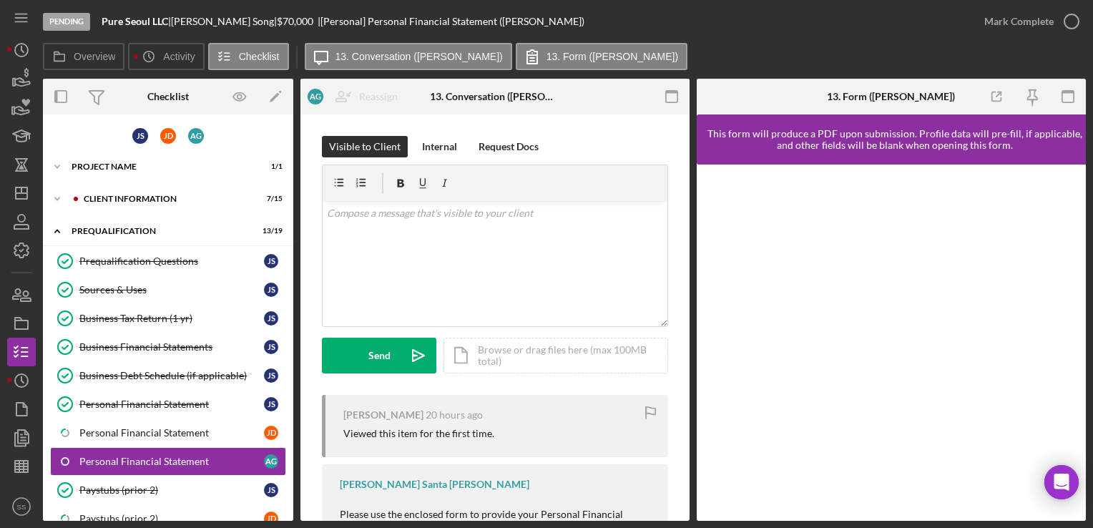
scroll to position [139, 0]
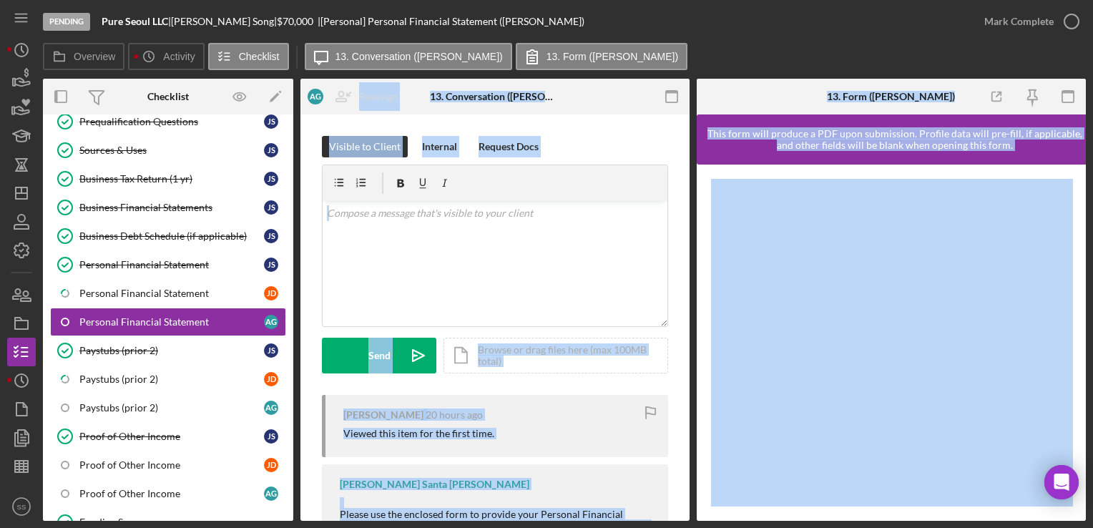
click at [168, 99] on div "Overview Internal Workflow Stage Pending Icon/Dropdown Arrow Archive (can unarc…" at bounding box center [564, 300] width 1043 height 442
drag, startPoint x: 168, startPoint y: 99, endPoint x: 282, endPoint y: 100, distance: 113.7
click at [282, 100] on icon "Icon/Edit" at bounding box center [276, 97] width 32 height 32
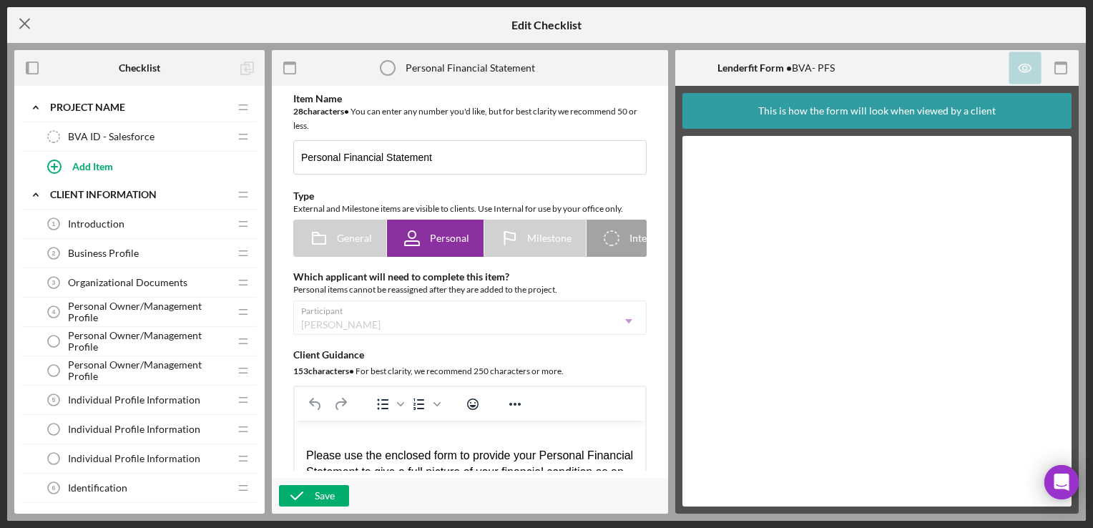
click at [20, 23] on icon "Icon/Menu Close" at bounding box center [25, 24] width 36 height 36
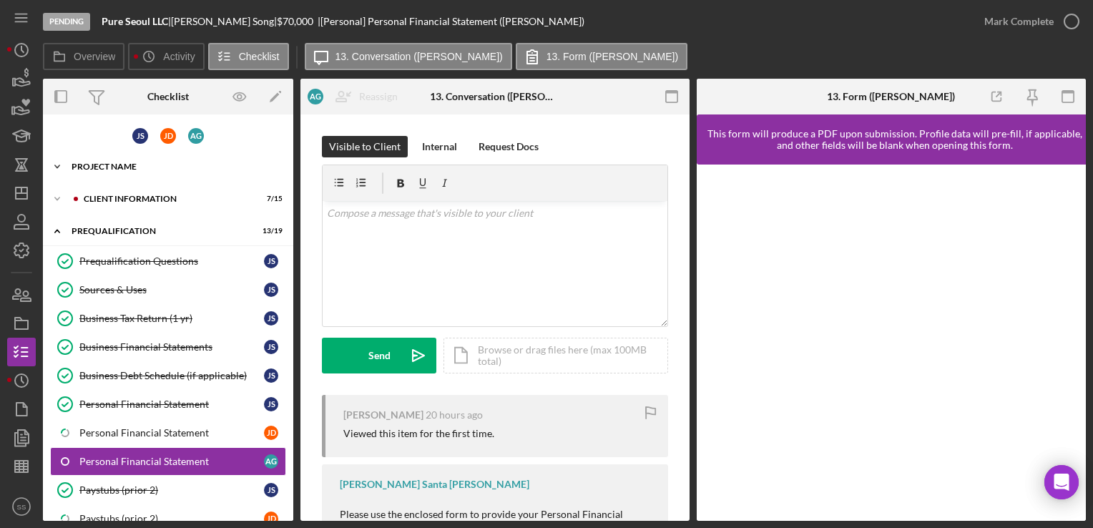
click at [119, 165] on div "Project Name" at bounding box center [174, 166] width 204 height 9
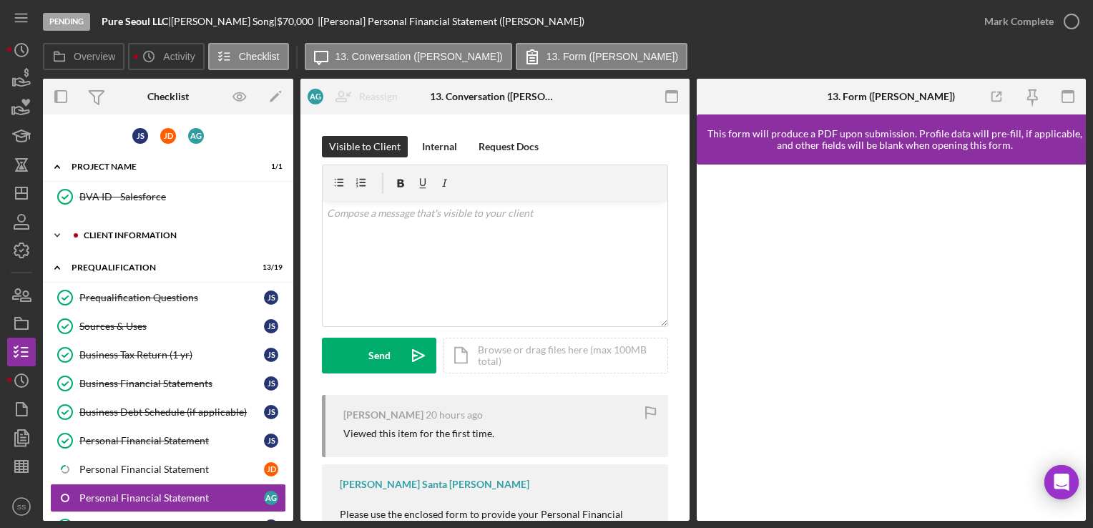
click at [109, 225] on div "Icon/Expander Client Information 7 / 15" at bounding box center [168, 235] width 250 height 29
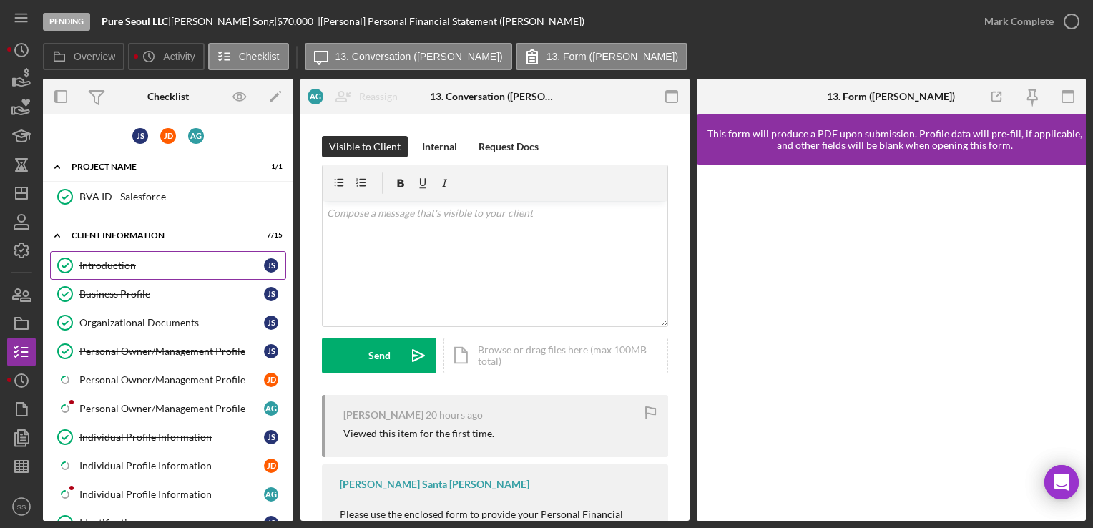
click at [131, 264] on div "Introduction" at bounding box center [171, 265] width 185 height 11
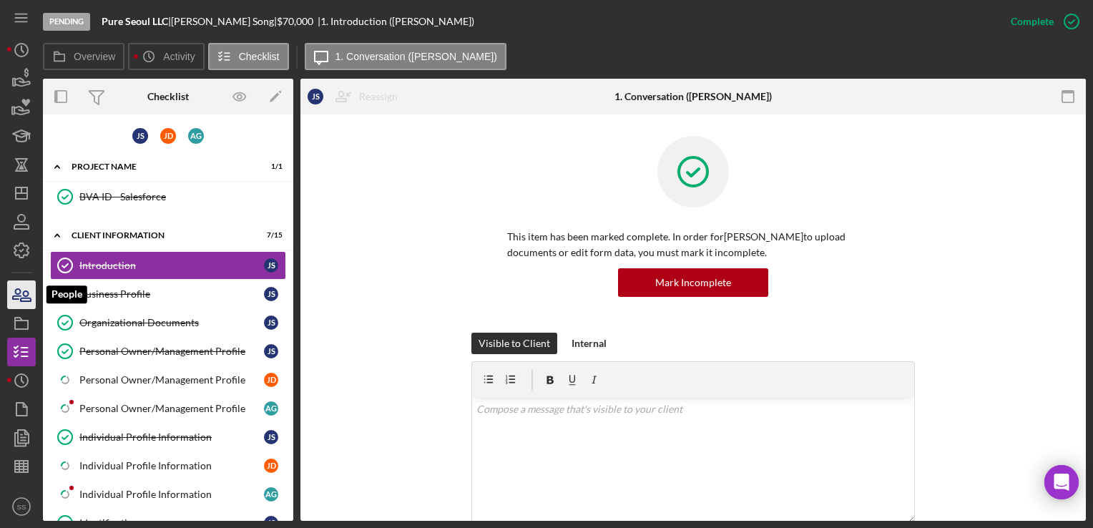
click at [14, 287] on icon "button" at bounding box center [22, 295] width 36 height 36
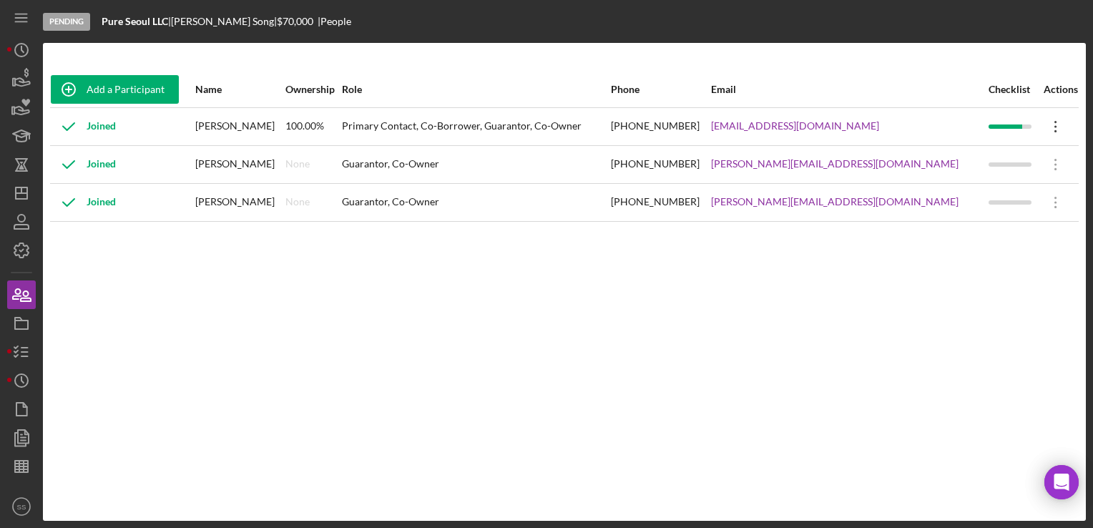
click at [1053, 131] on icon "Icon/Overflow" at bounding box center [1056, 127] width 36 height 36
click at [988, 164] on div "Icon/Edit Edit" at bounding box center [983, 163] width 157 height 29
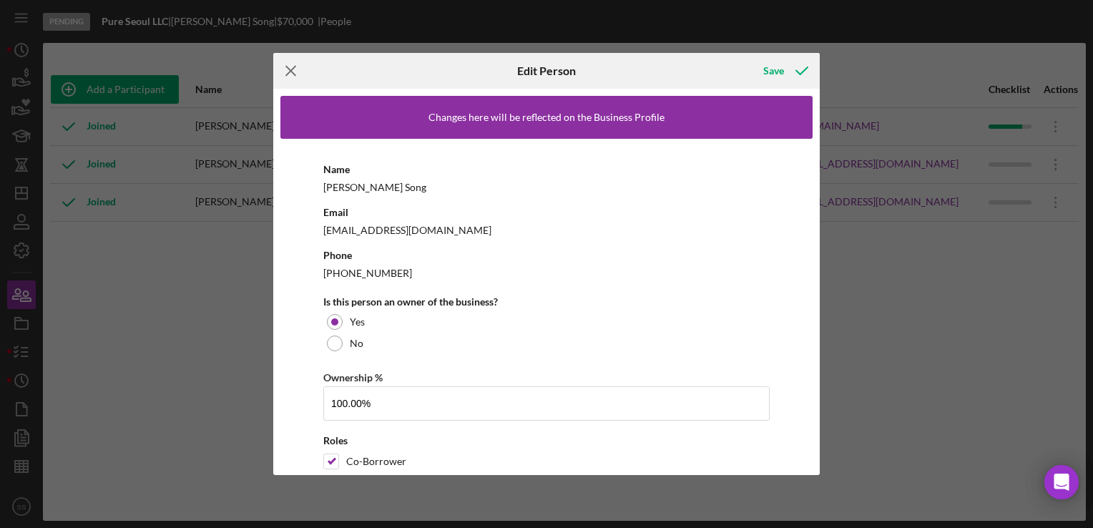
click at [293, 64] on icon "Icon/Menu Close" at bounding box center [291, 71] width 36 height 36
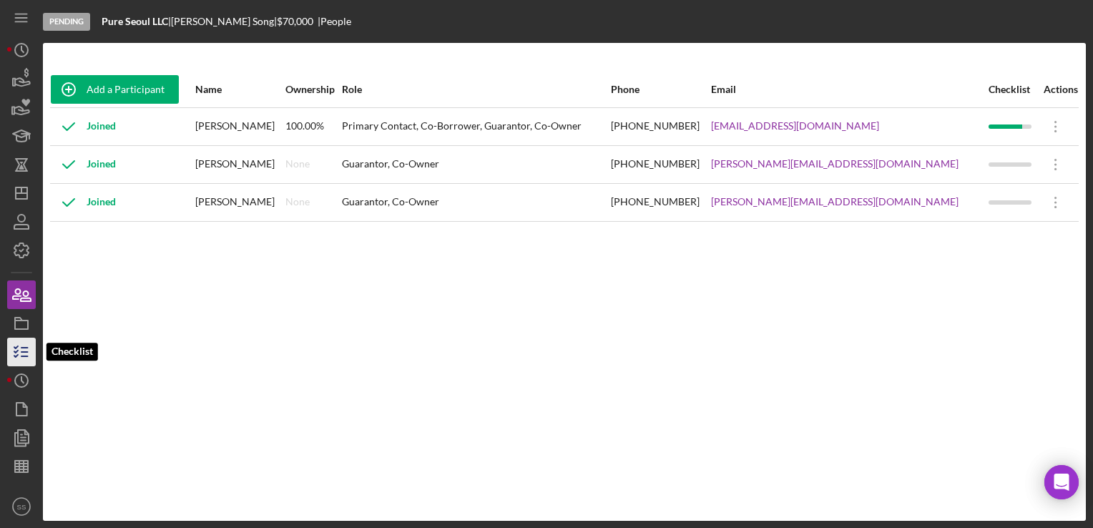
click at [11, 354] on icon "button" at bounding box center [22, 352] width 36 height 36
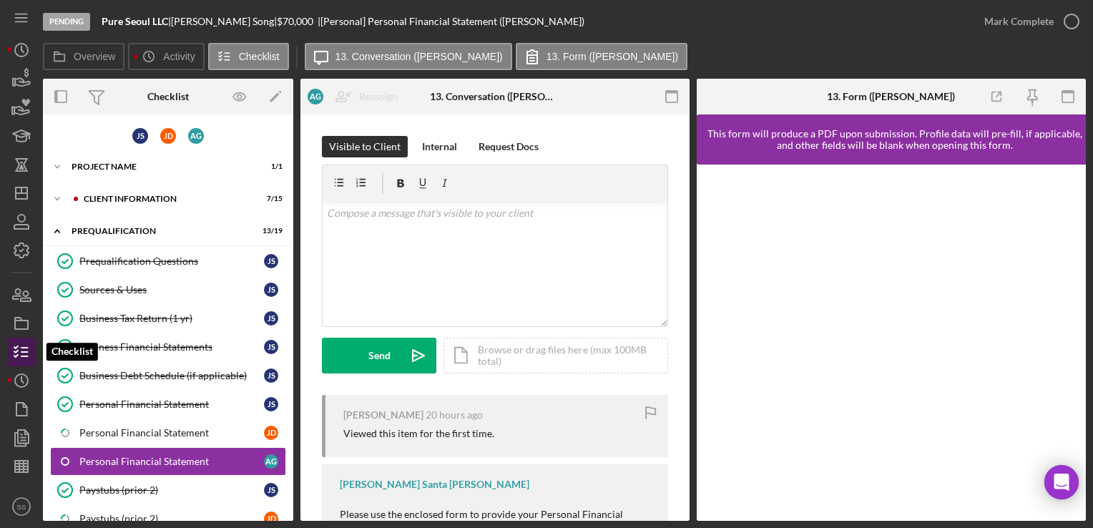
scroll to position [139, 0]
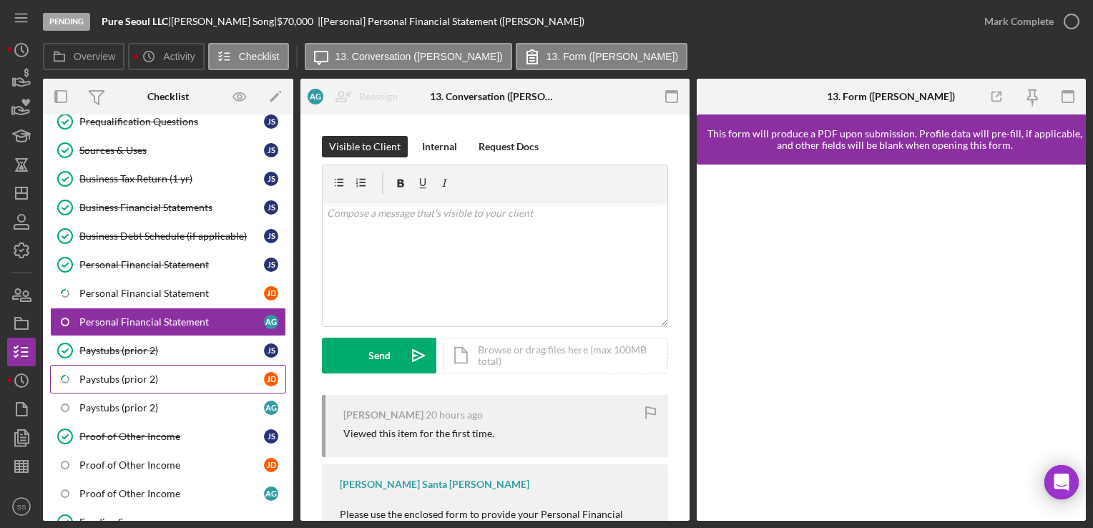
click at [129, 381] on link "Icon/Checklist Item Sub Partial Paystubs (prior 2) [PERSON_NAME]" at bounding box center [168, 379] width 236 height 29
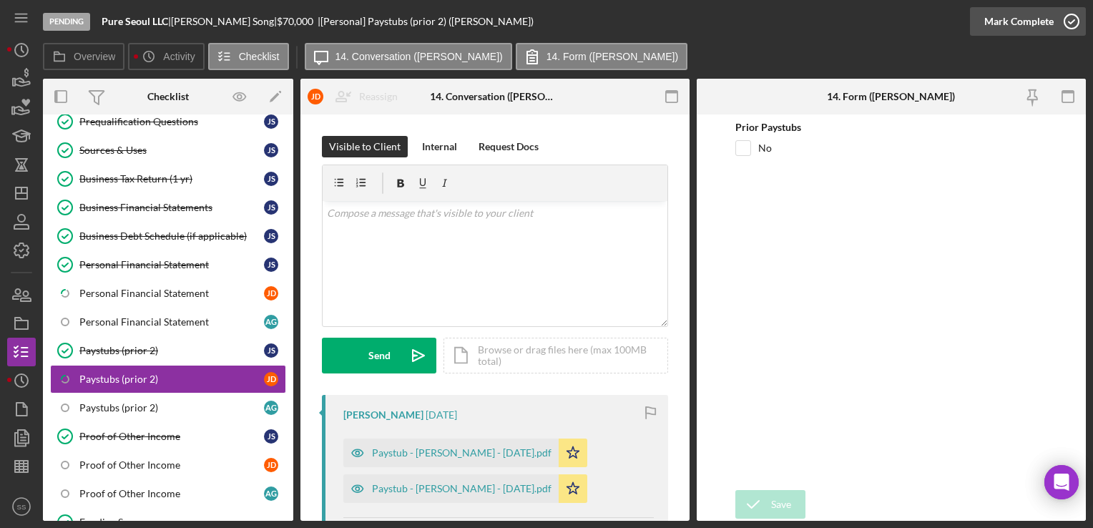
click at [1021, 15] on div "Mark Complete" at bounding box center [1018, 21] width 69 height 29
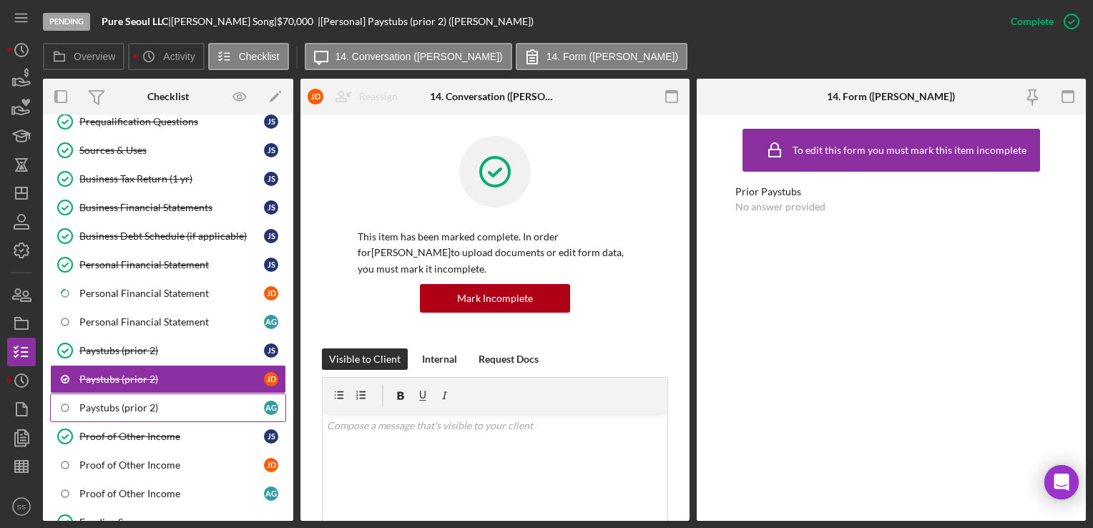
click at [133, 402] on div "Paystubs (prior 2)" at bounding box center [171, 407] width 185 height 11
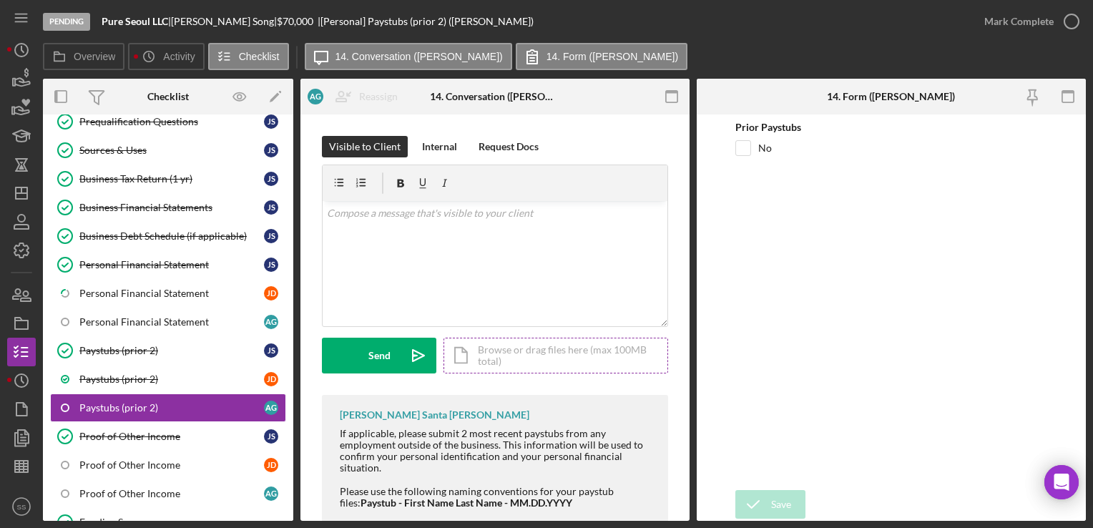
scroll to position [56, 0]
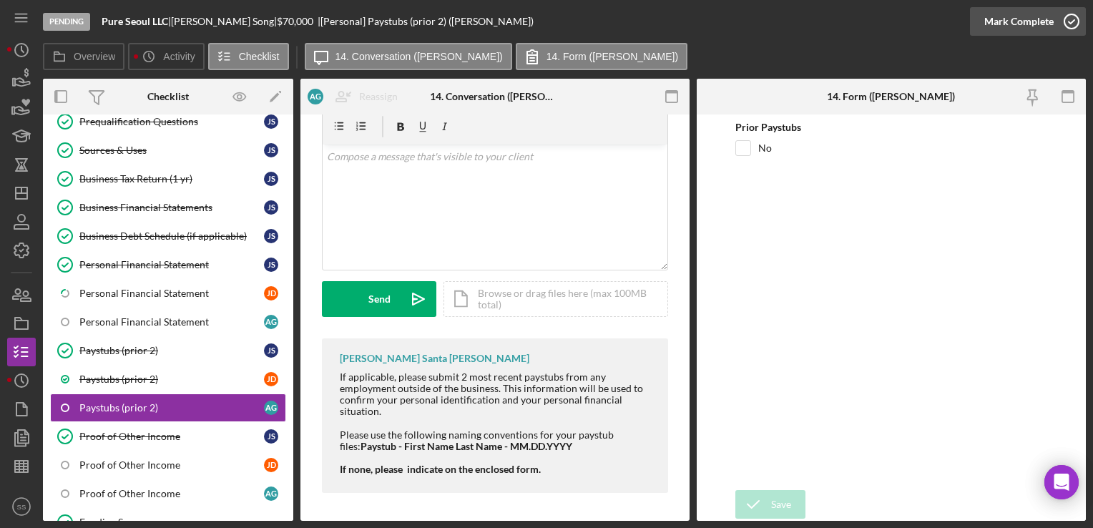
click at [1006, 19] on div "Mark Complete" at bounding box center [1018, 21] width 69 height 29
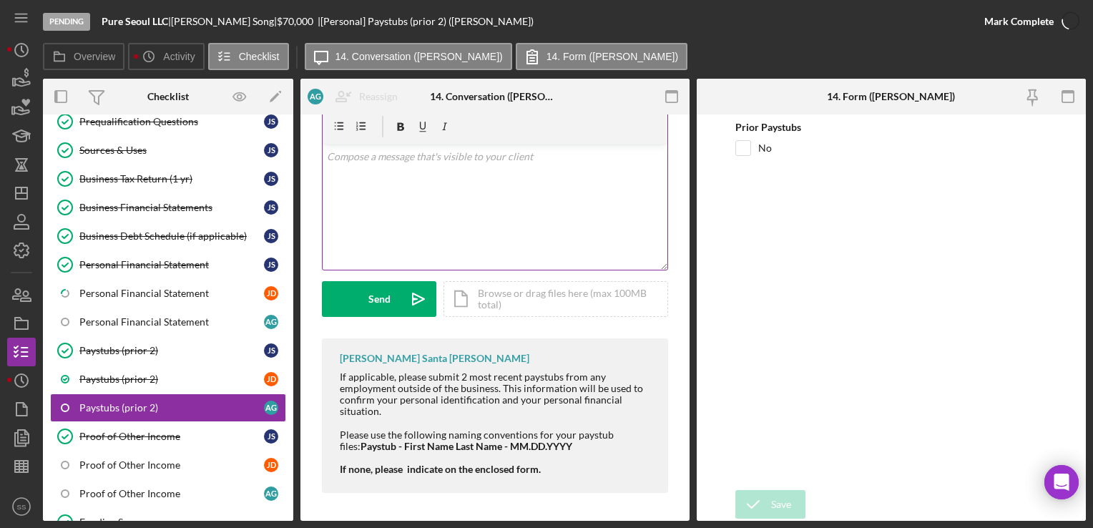
scroll to position [269, 0]
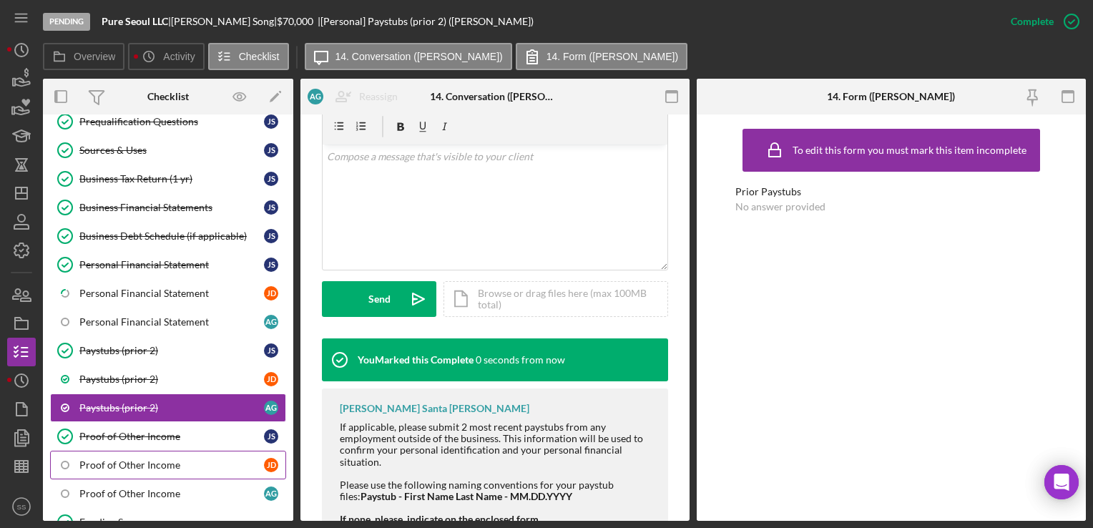
click at [162, 459] on div "Proof of Other Income" at bounding box center [171, 464] width 185 height 11
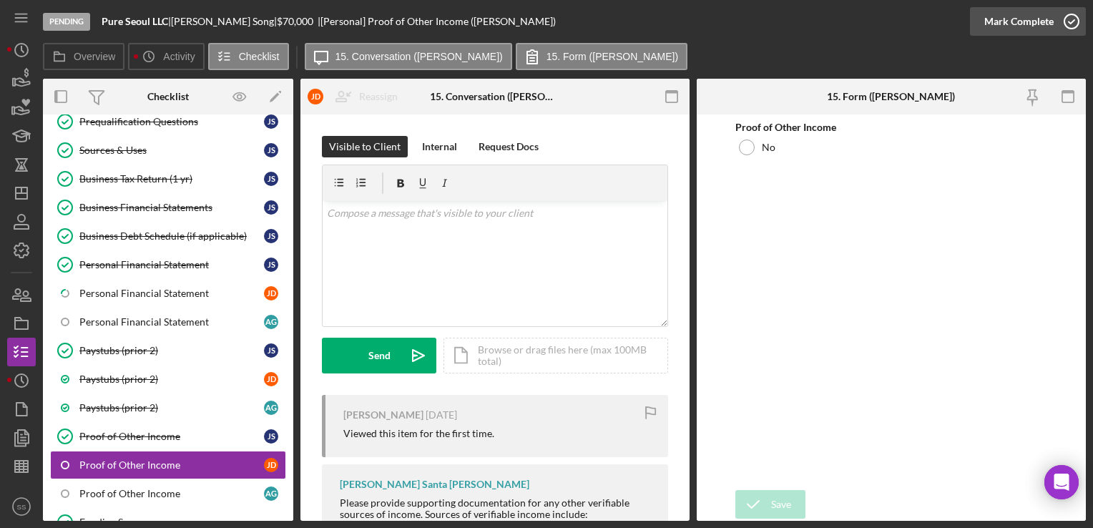
click at [1038, 20] on div "Mark Complete" at bounding box center [1018, 21] width 69 height 29
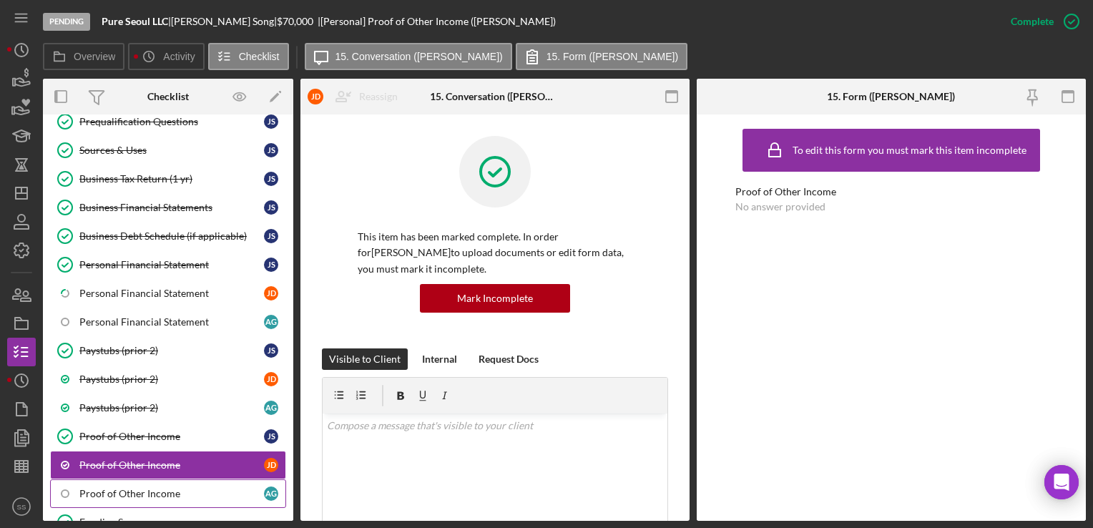
click at [149, 489] on div "Proof of Other Income" at bounding box center [171, 493] width 185 height 11
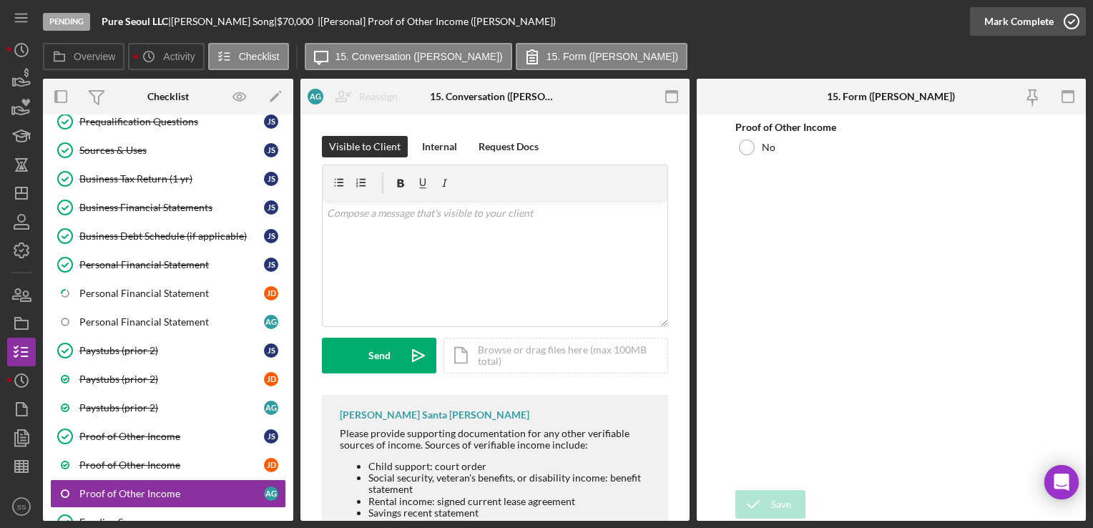
click at [1054, 16] on icon "button" at bounding box center [1071, 22] width 36 height 36
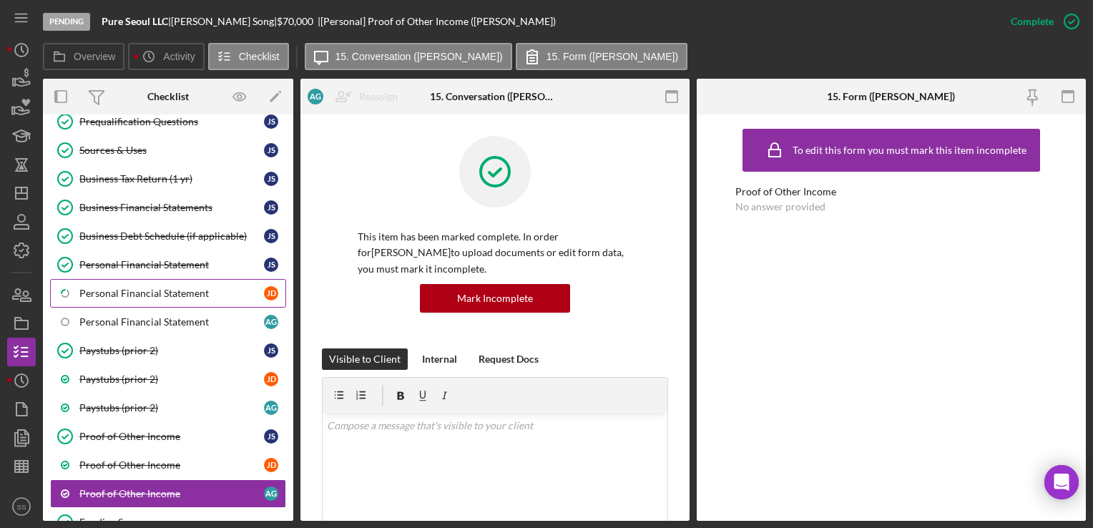
click at [157, 299] on link "Icon/Checklist Item Sub Partial Personal Financial Statement [PERSON_NAME]" at bounding box center [168, 293] width 236 height 29
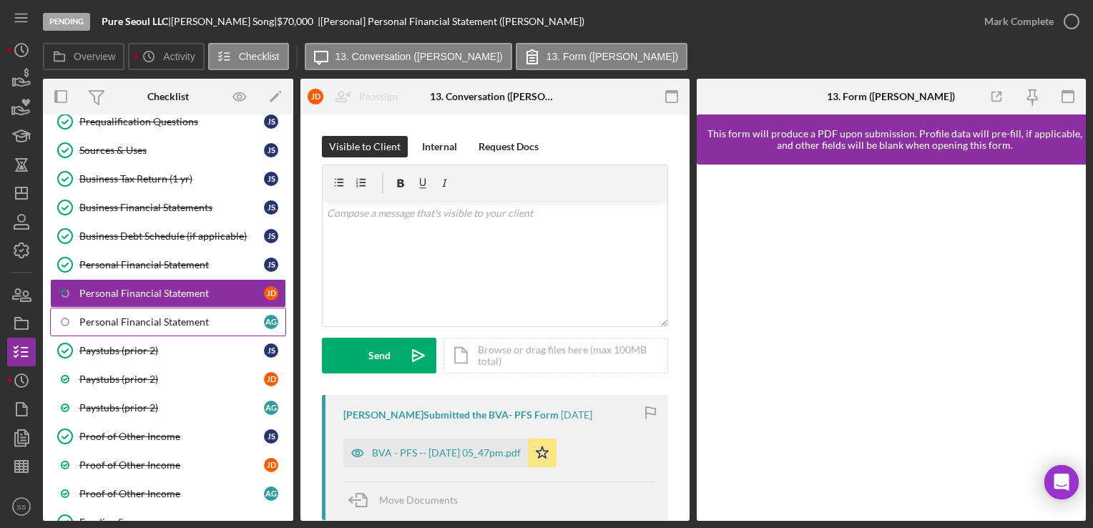
click at [155, 317] on div "Personal Financial Statement" at bounding box center [171, 321] width 185 height 11
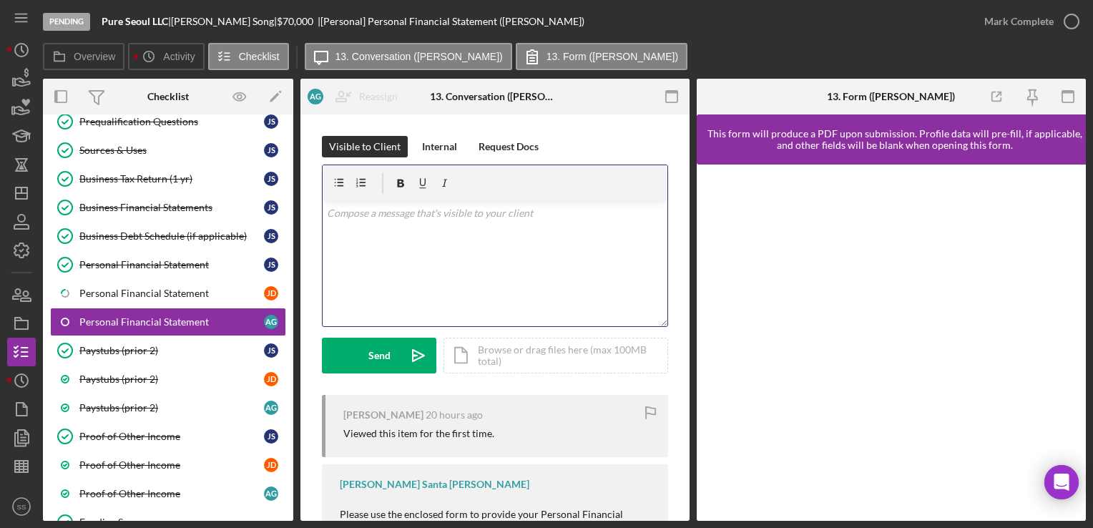
click at [498, 252] on div "v Color teal Color pink Remove color Add row above Add row below Add column bef…" at bounding box center [495, 263] width 345 height 125
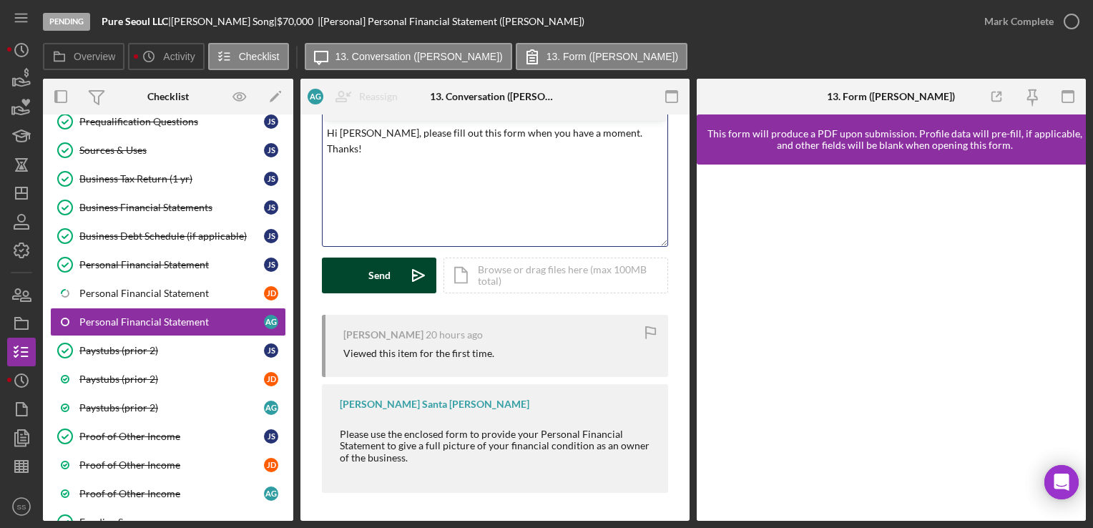
click at [386, 275] on div "Send" at bounding box center [379, 275] width 22 height 36
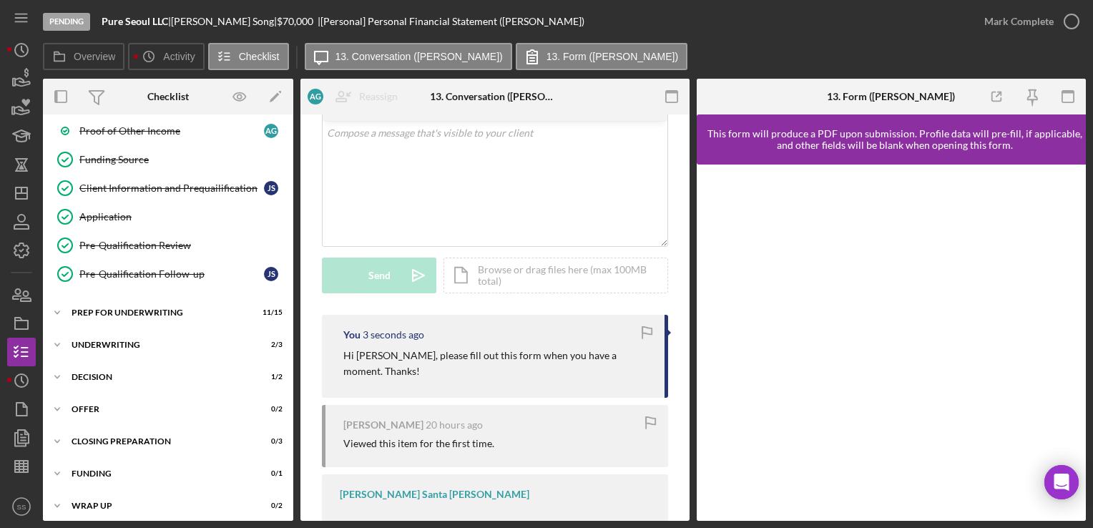
scroll to position [501, 0]
click at [127, 379] on div "Icon/Expander Decision 1 / 2" at bounding box center [168, 377] width 250 height 29
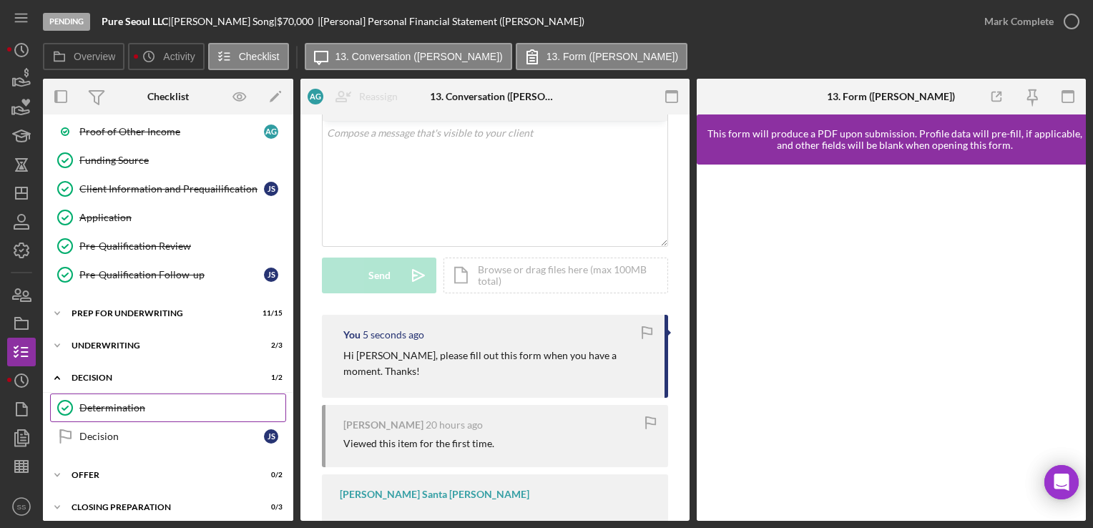
click at [129, 402] on div "Determination" at bounding box center [182, 407] width 206 height 11
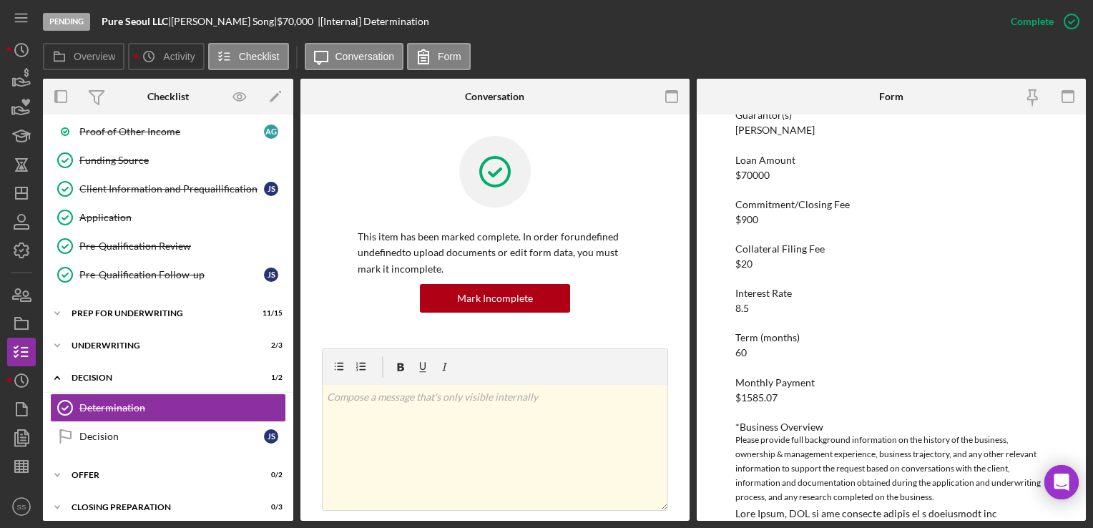
scroll to position [220, 0]
click at [855, 267] on div "Collateral Filing Fee $20" at bounding box center [890, 255] width 311 height 26
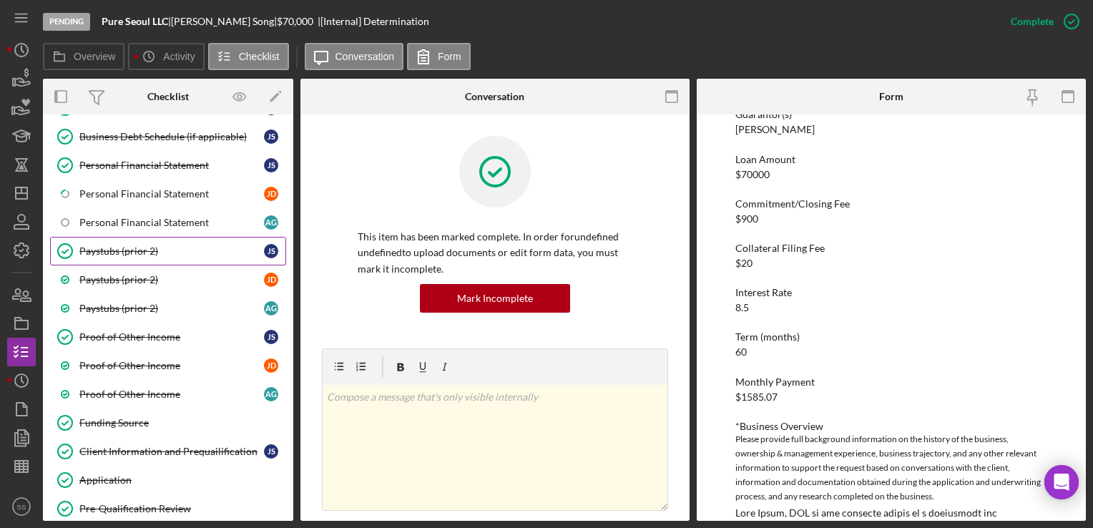
scroll to position [0, 0]
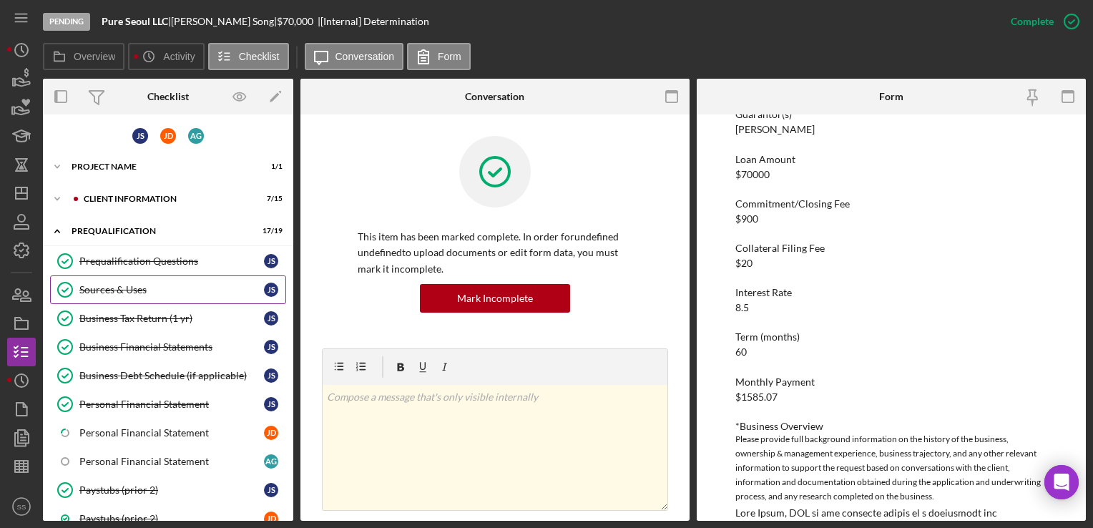
click at [104, 290] on div "Sources & Uses" at bounding box center [171, 289] width 185 height 11
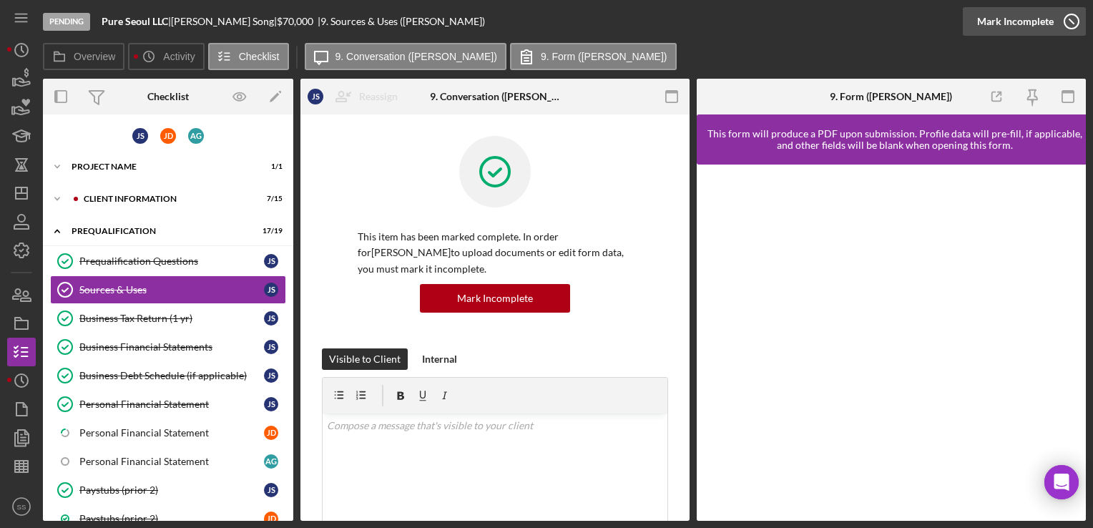
click at [1073, 22] on icon "button" at bounding box center [1071, 22] width 36 height 36
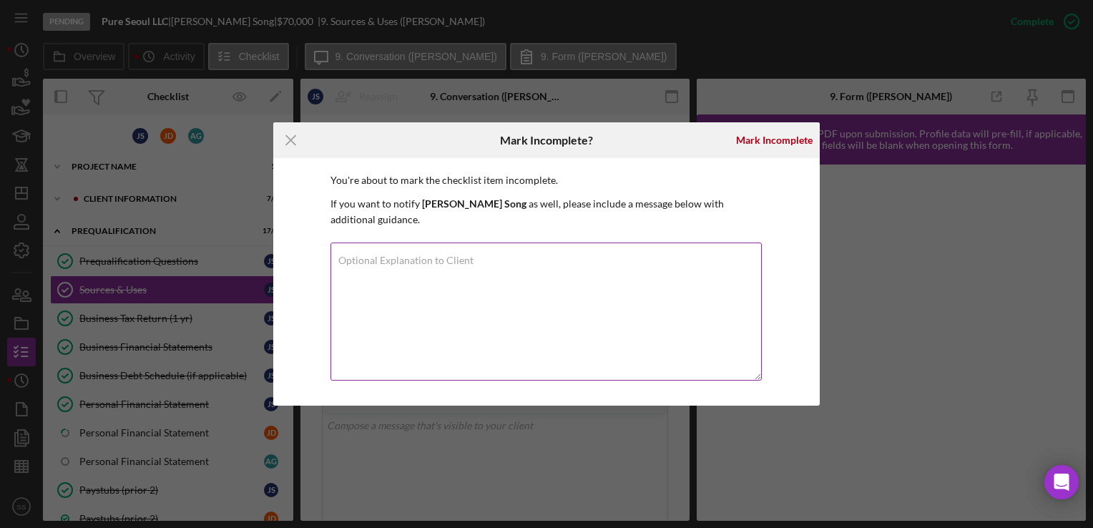
click at [561, 308] on textarea "Optional Explanation to Client" at bounding box center [545, 311] width 431 height 138
type textarea "Editing to add what [PERSON_NAME] sent in."
click at [758, 142] on div "Mark Incomplete" at bounding box center [774, 140] width 77 height 29
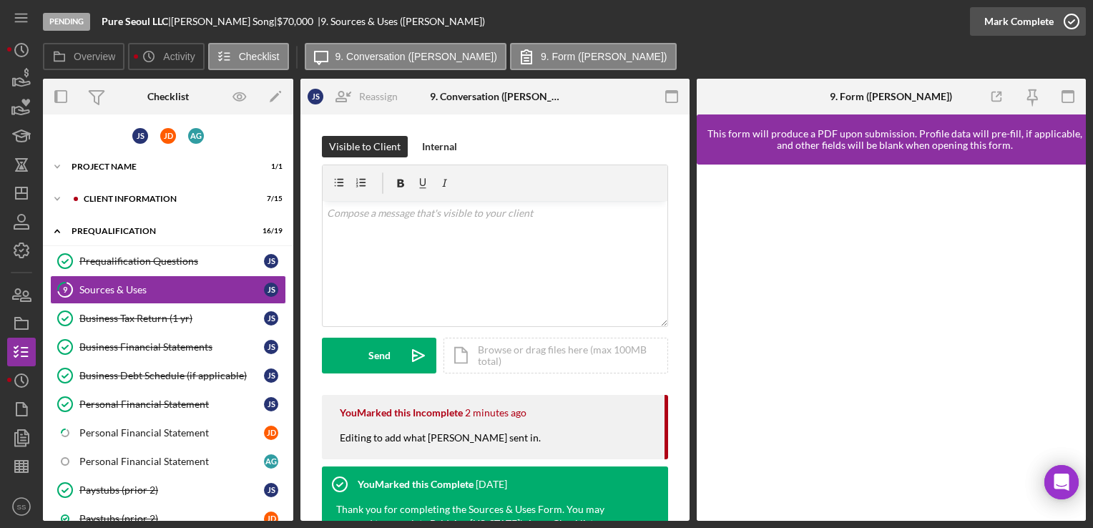
click at [1069, 9] on icon "button" at bounding box center [1071, 22] width 36 height 36
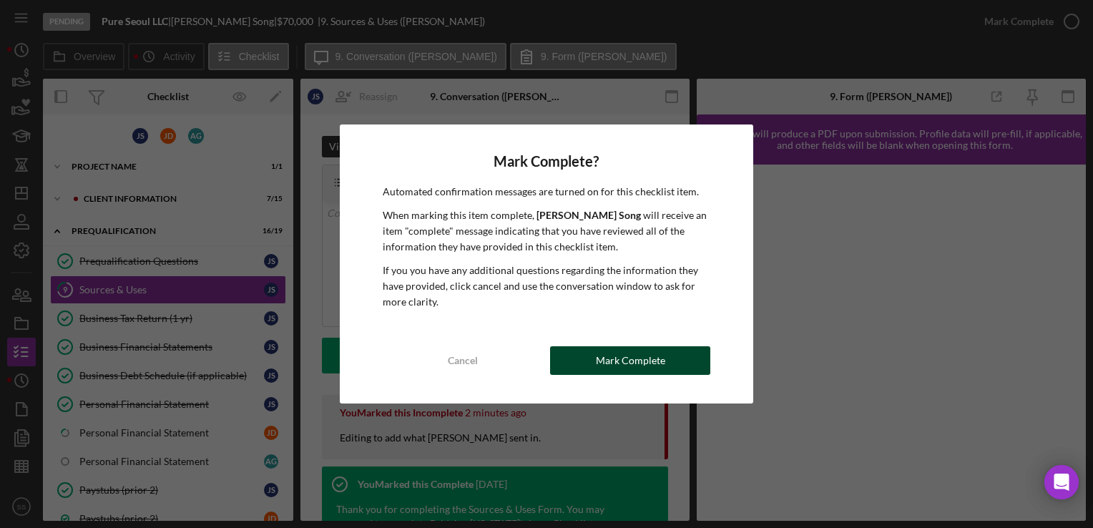
click at [583, 357] on button "Mark Complete" at bounding box center [630, 360] width 160 height 29
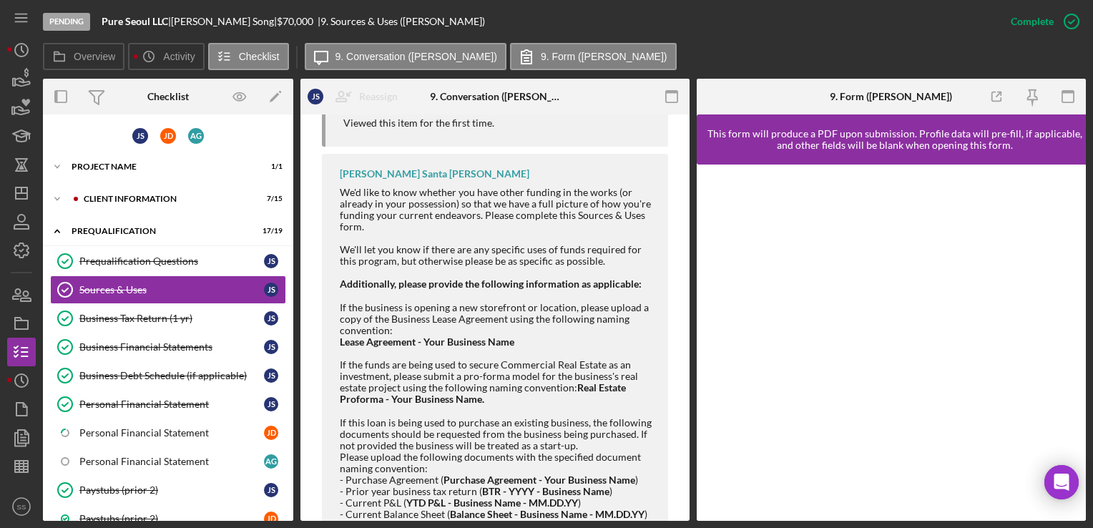
scroll to position [962, 0]
